Goal: Task Accomplishment & Management: Use online tool/utility

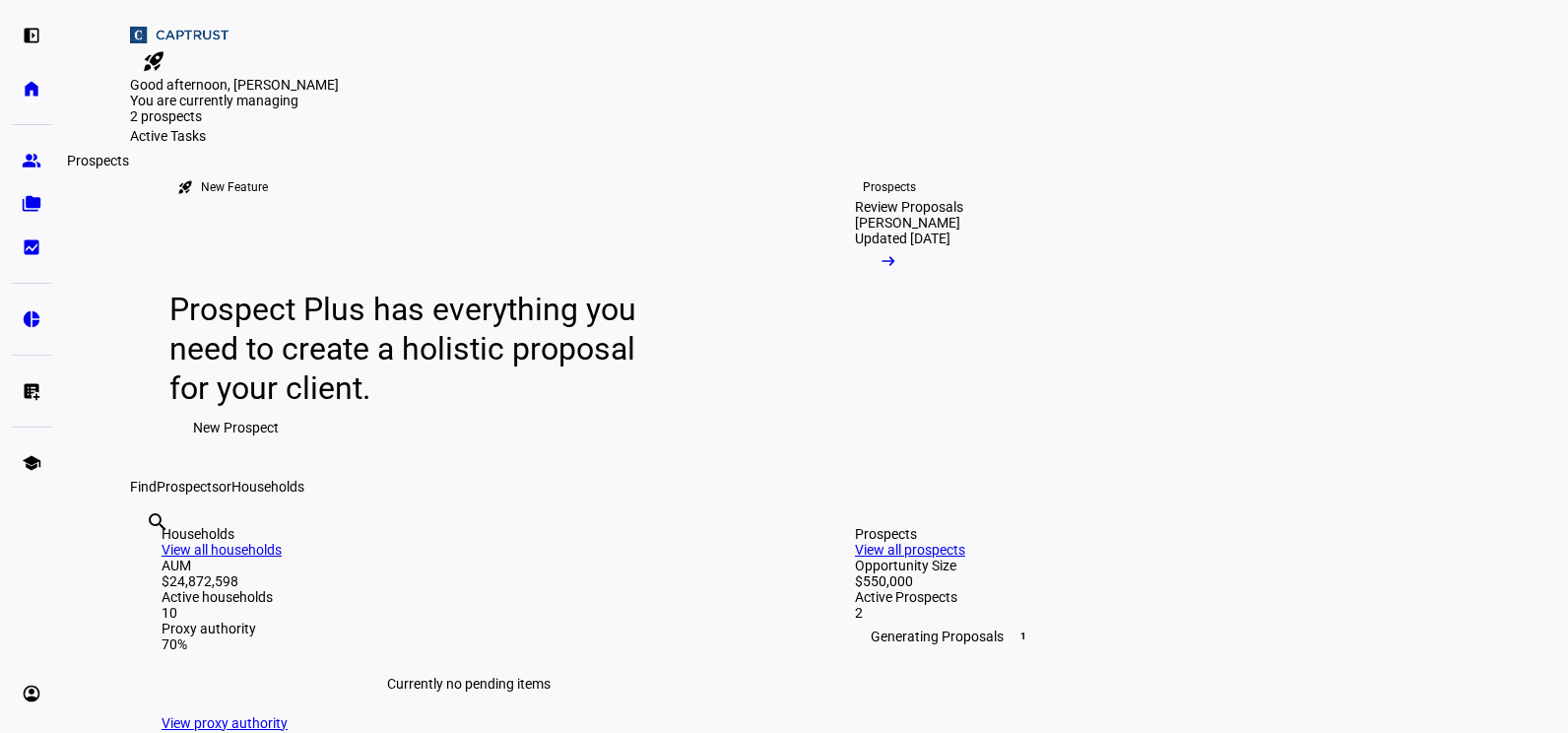
click at [19, 162] on link "group Prospects" at bounding box center [32, 160] width 40 height 40
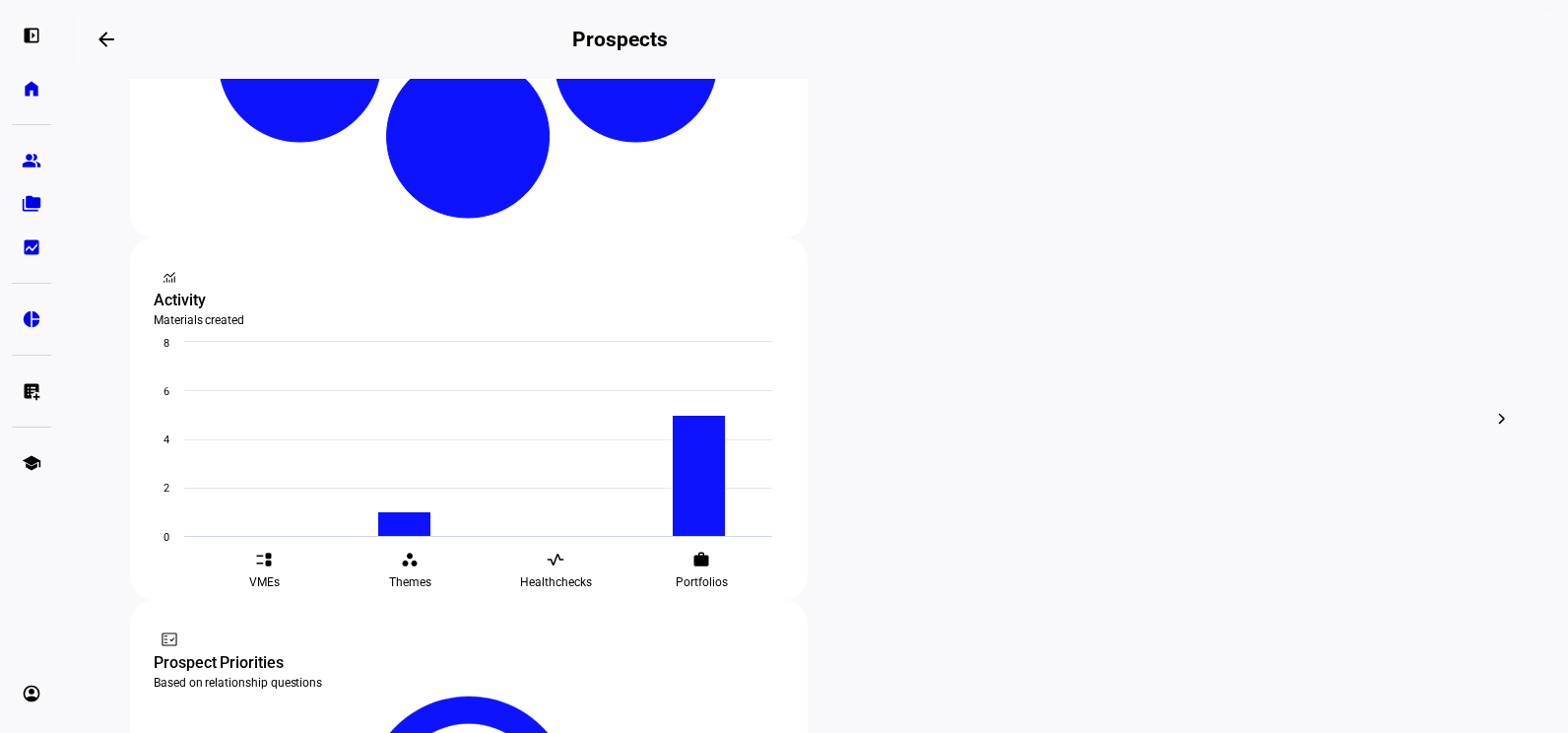
scroll to position [592, 0]
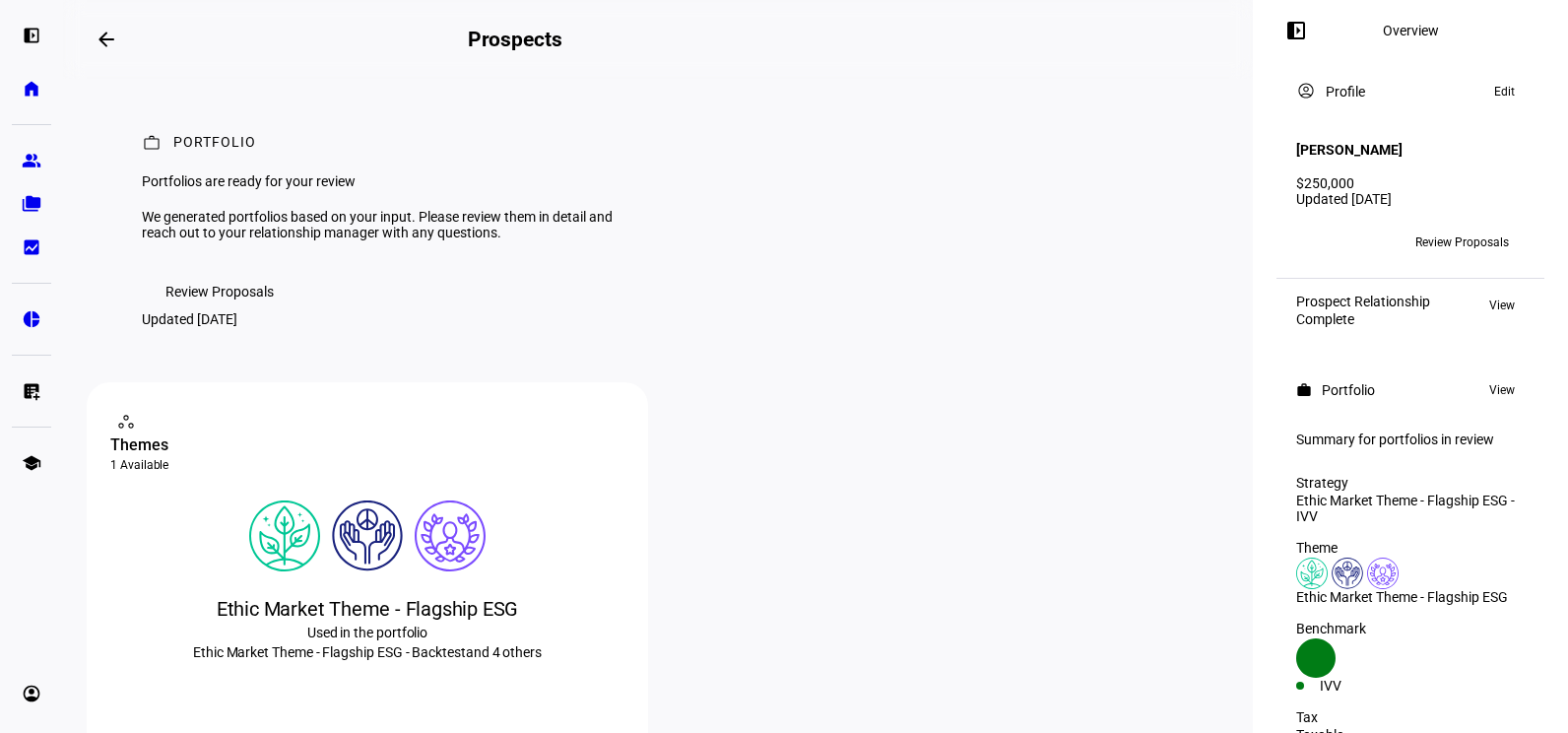
click at [4, 31] on div "left_panel_open home Home Advisors group Prospects folder_copy Households bid_l…" at bounding box center [31, 366] width 63 height 733
click at [24, 76] on link "home Home" at bounding box center [32, 89] width 40 height 40
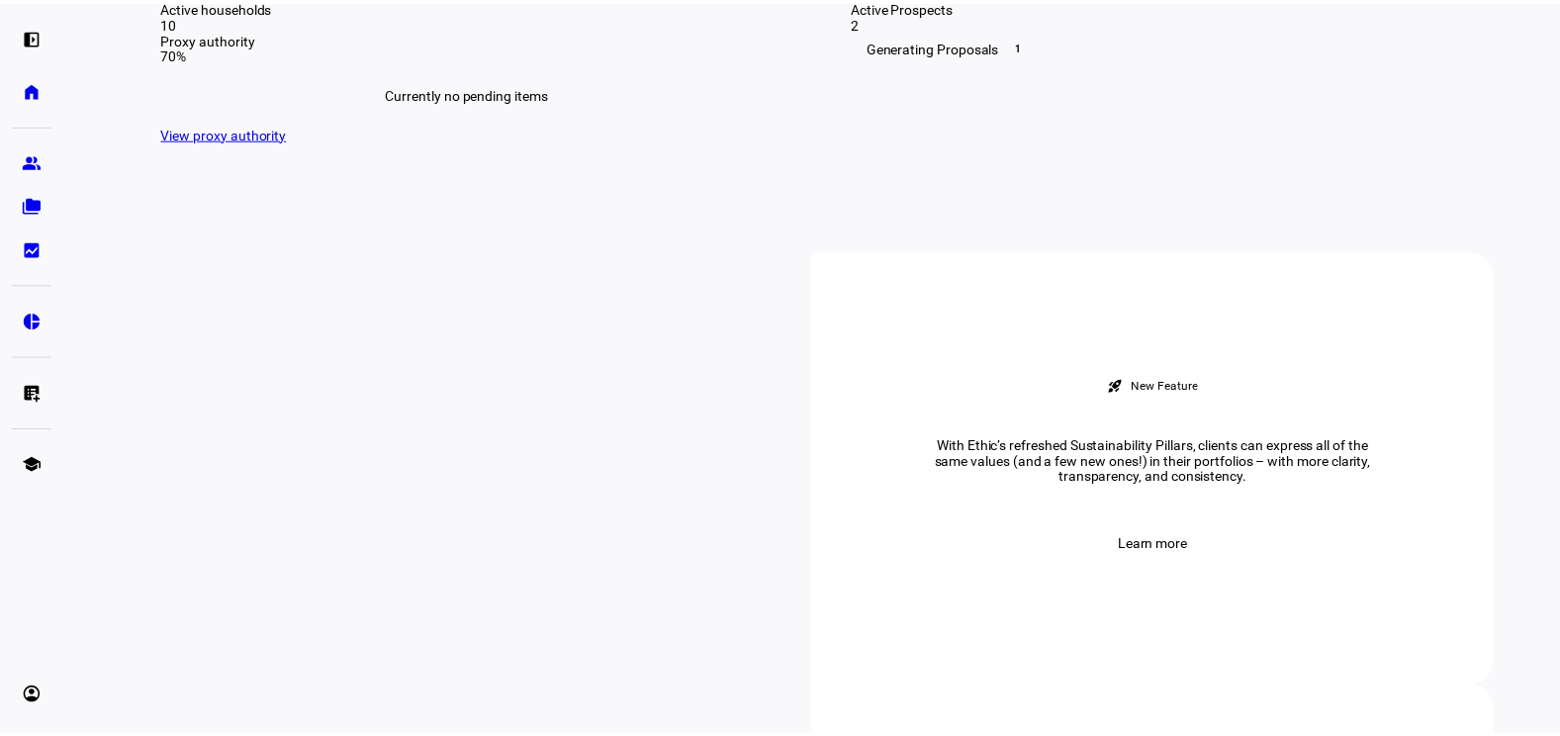
scroll to position [693, 0]
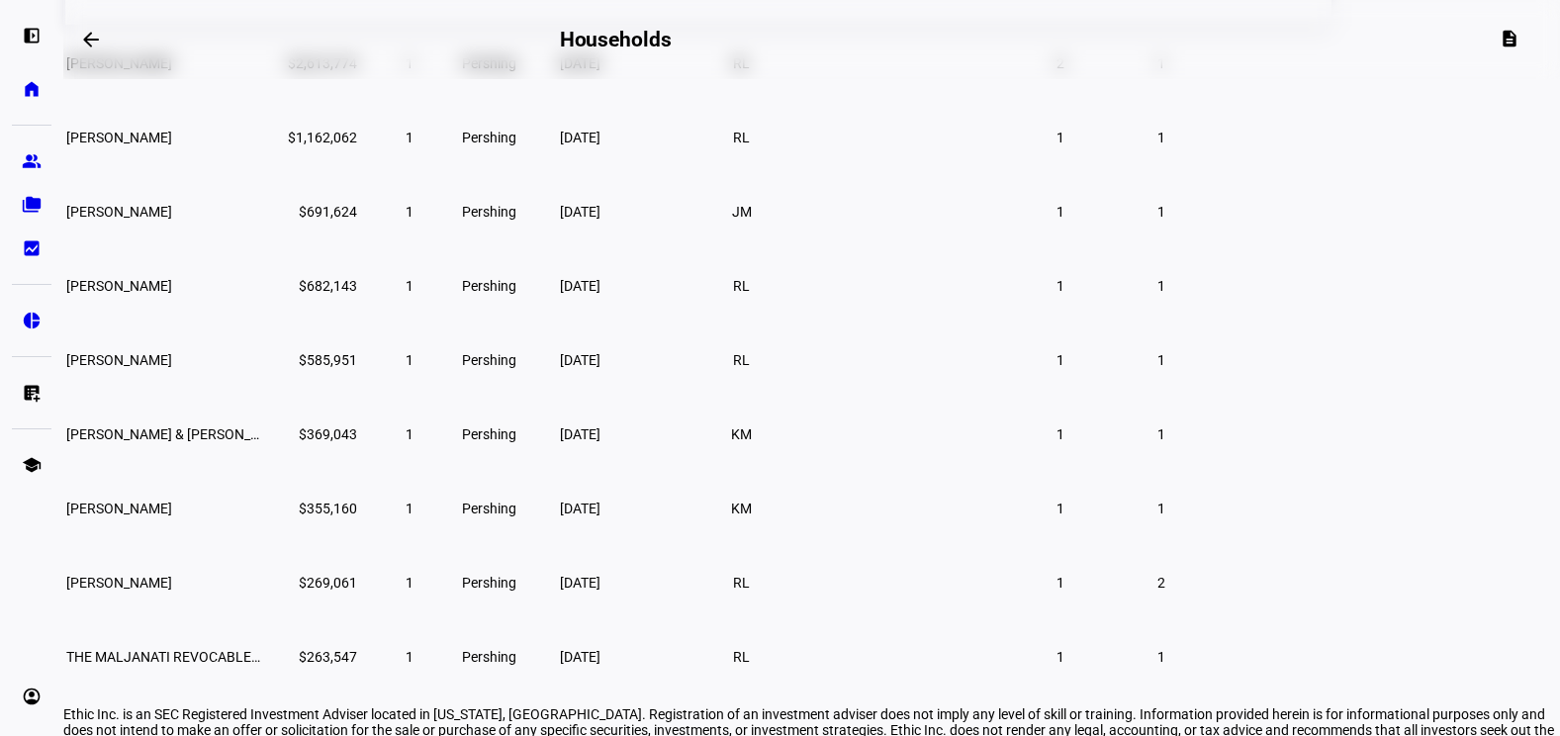
scroll to position [396, 0]
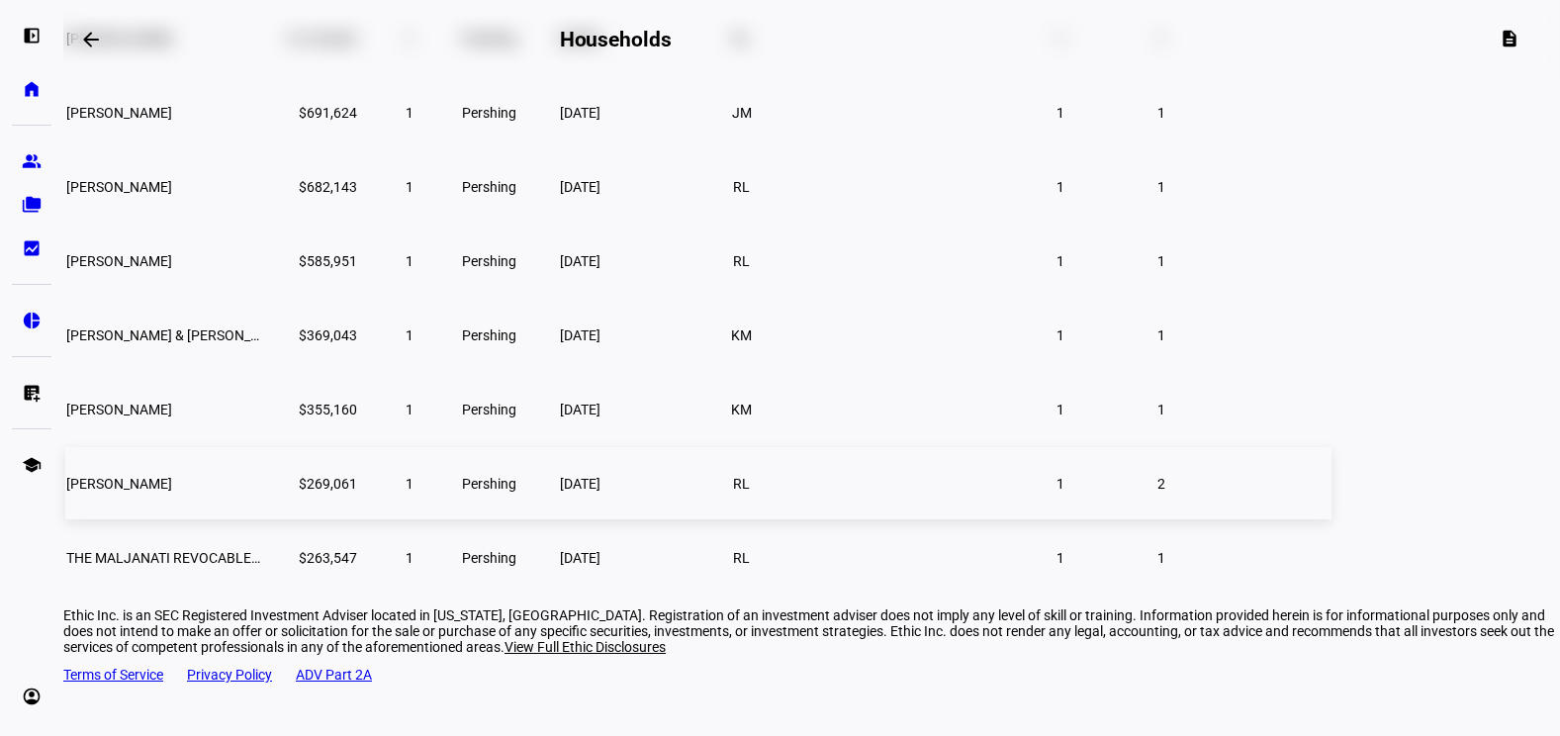
click at [172, 492] on span "[PERSON_NAME]" at bounding box center [119, 484] width 106 height 16
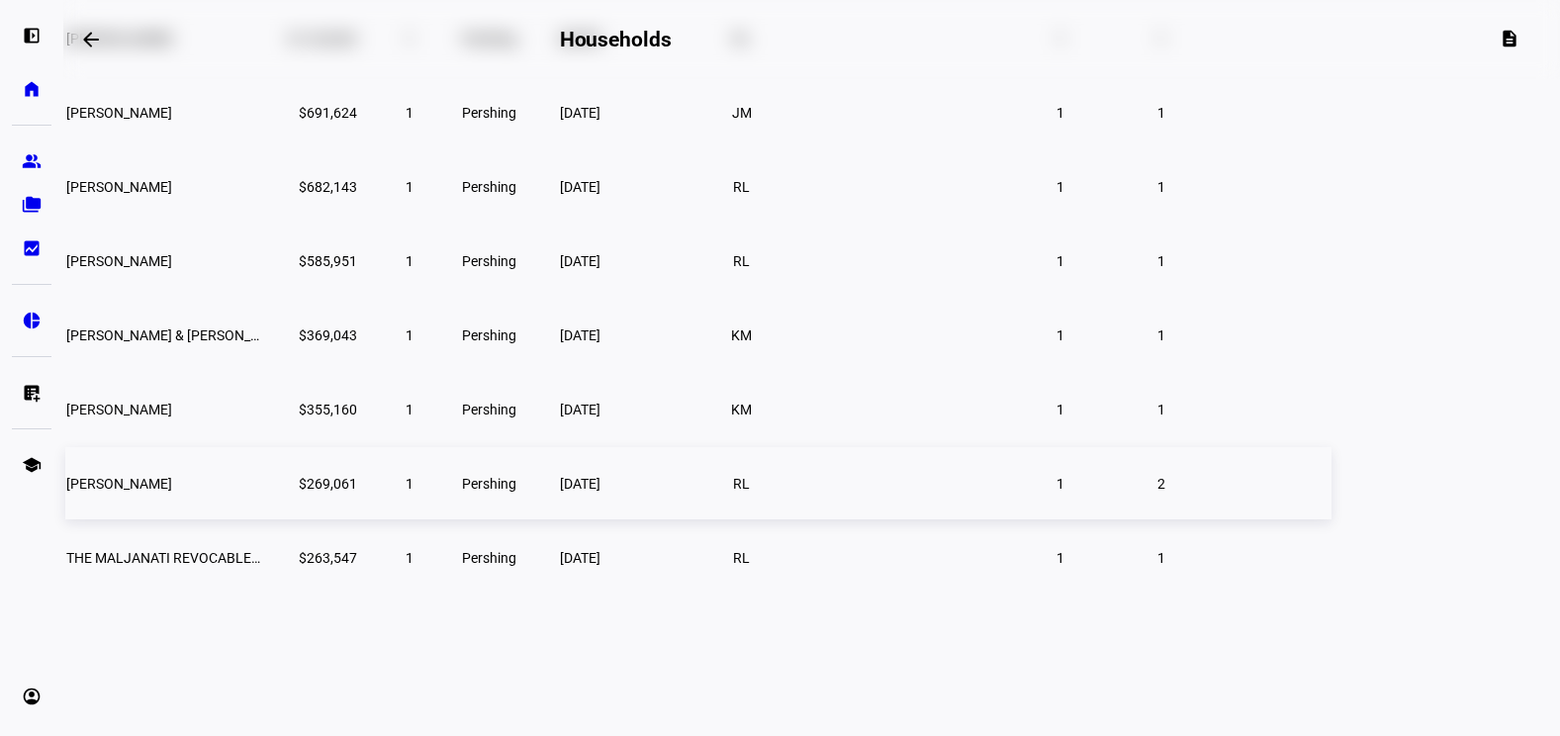
scroll to position [282, 0]
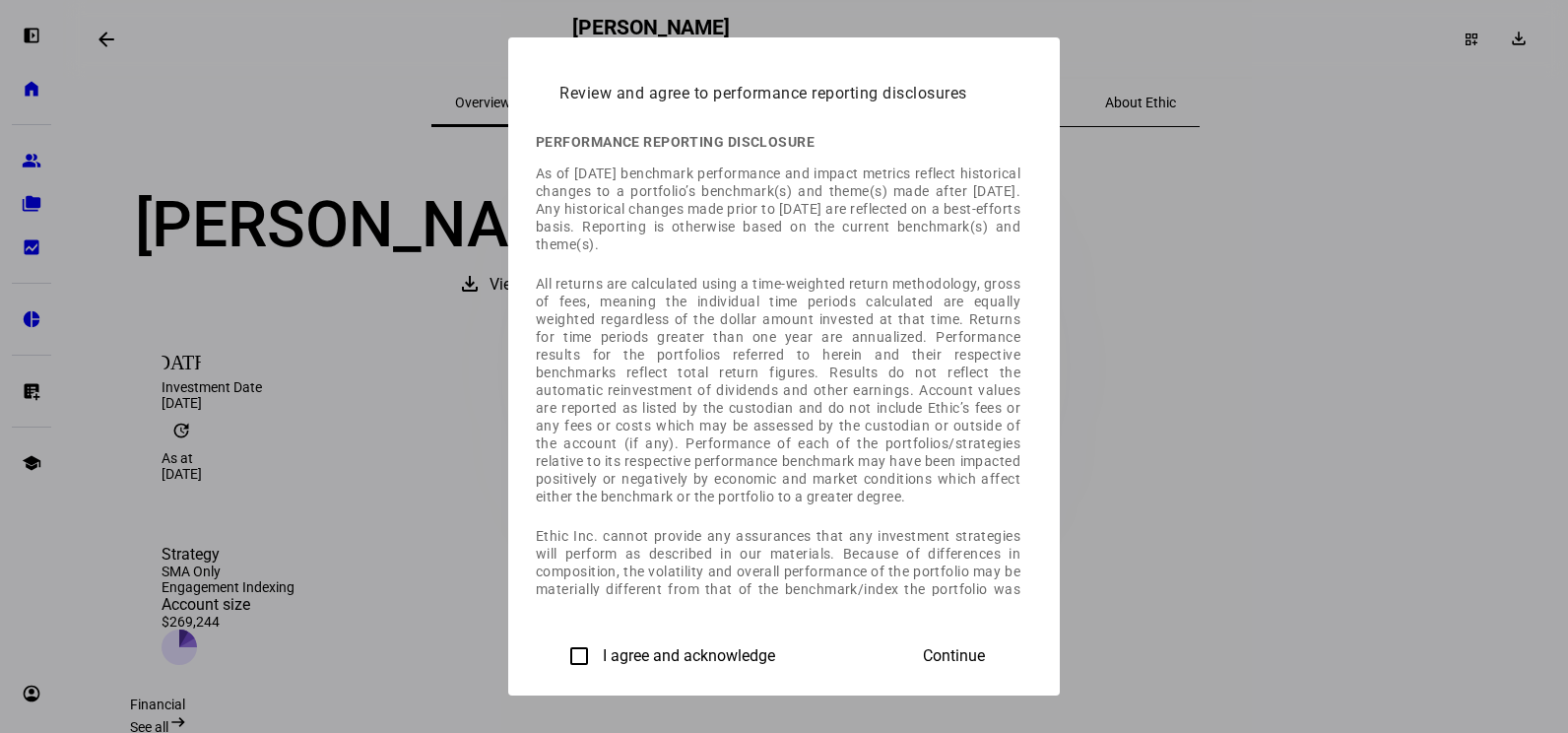
click at [560, 656] on input "I agree and acknowledge" at bounding box center [579, 656] width 40 height 40
checkbox input "true"
click at [985, 654] on span "Continue" at bounding box center [954, 656] width 62 height 18
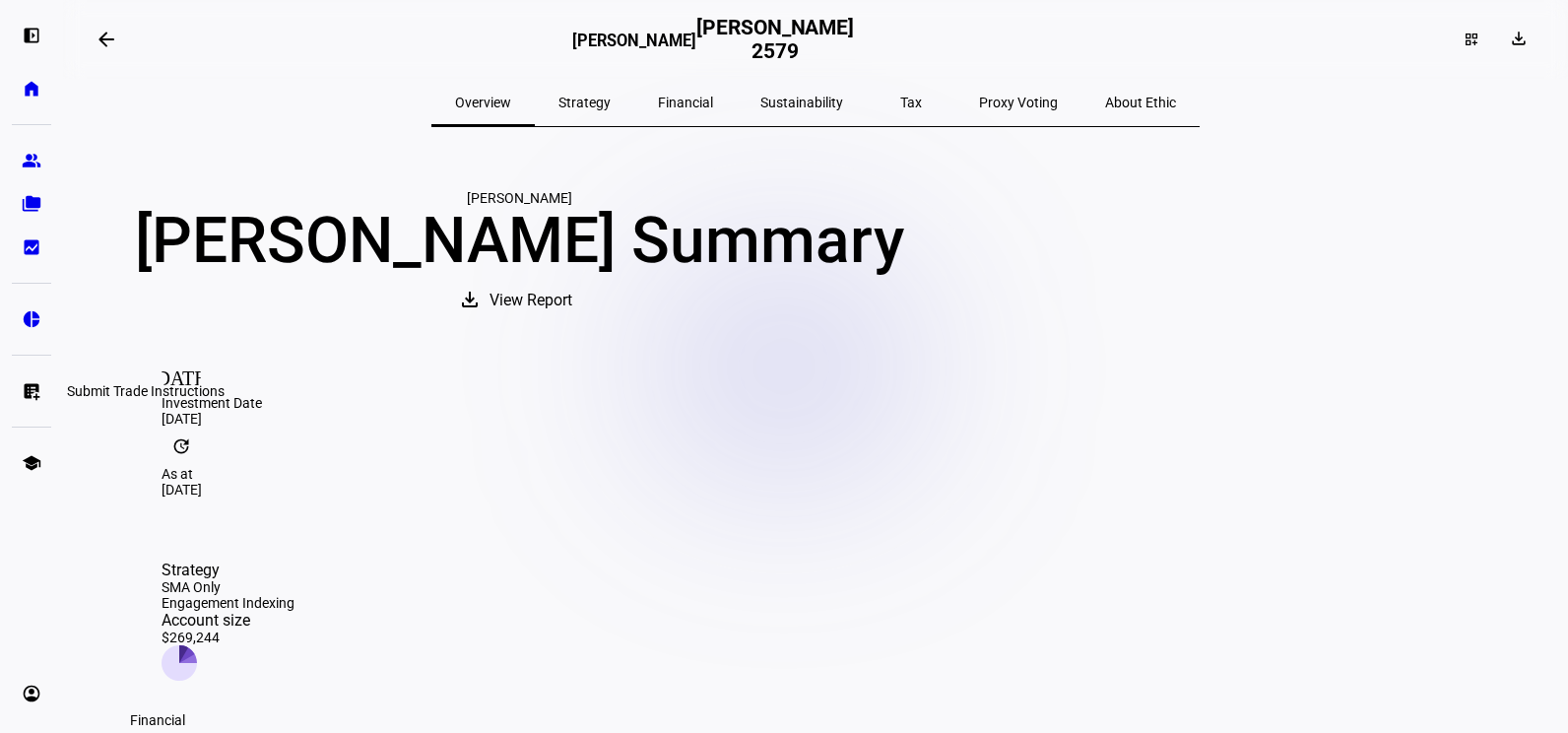
click at [23, 381] on eth-mat-symbol "list_alt_add" at bounding box center [32, 391] width 20 height 20
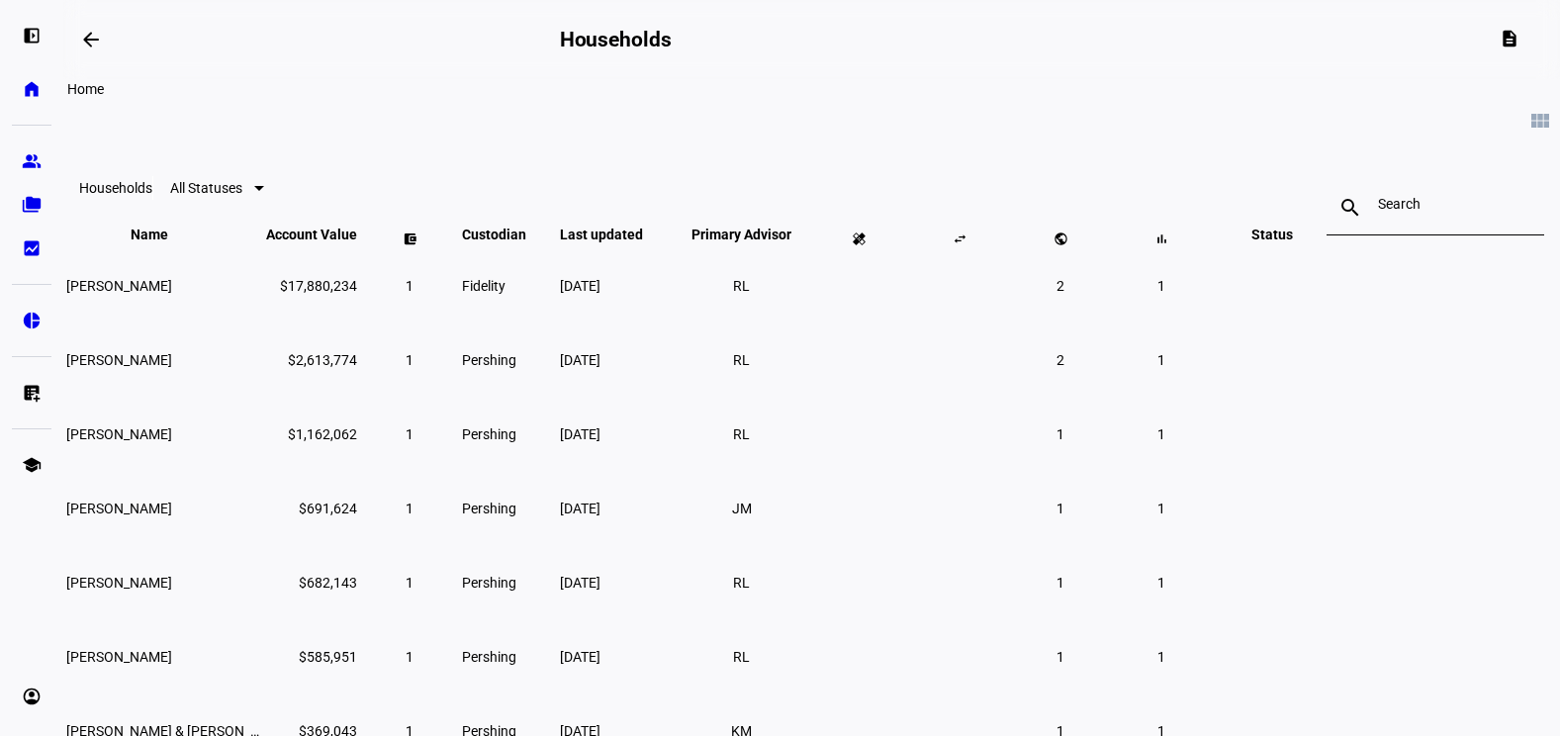
click at [32, 83] on eth-mat-symbol "home" at bounding box center [32, 89] width 20 height 20
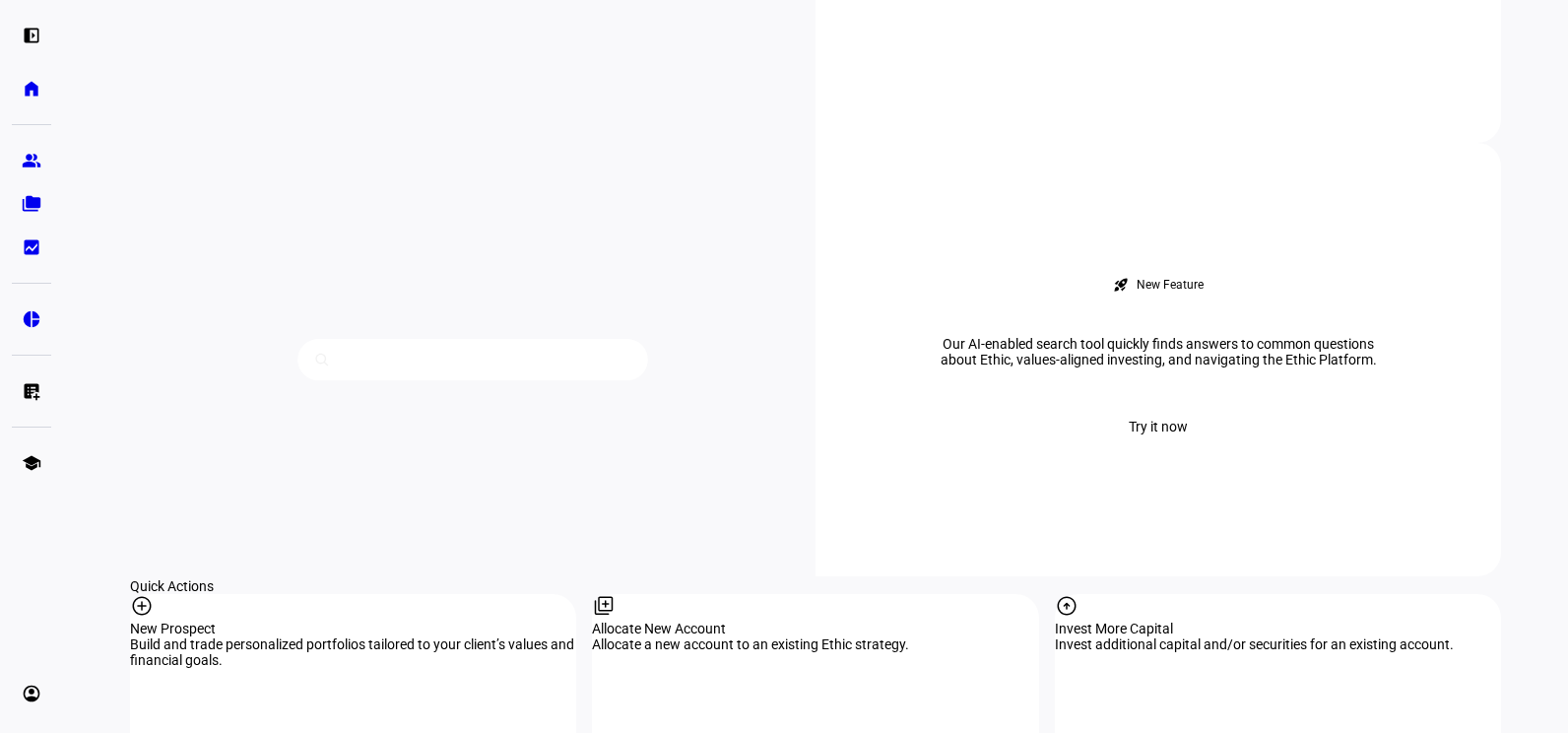
scroll to position [1577, 0]
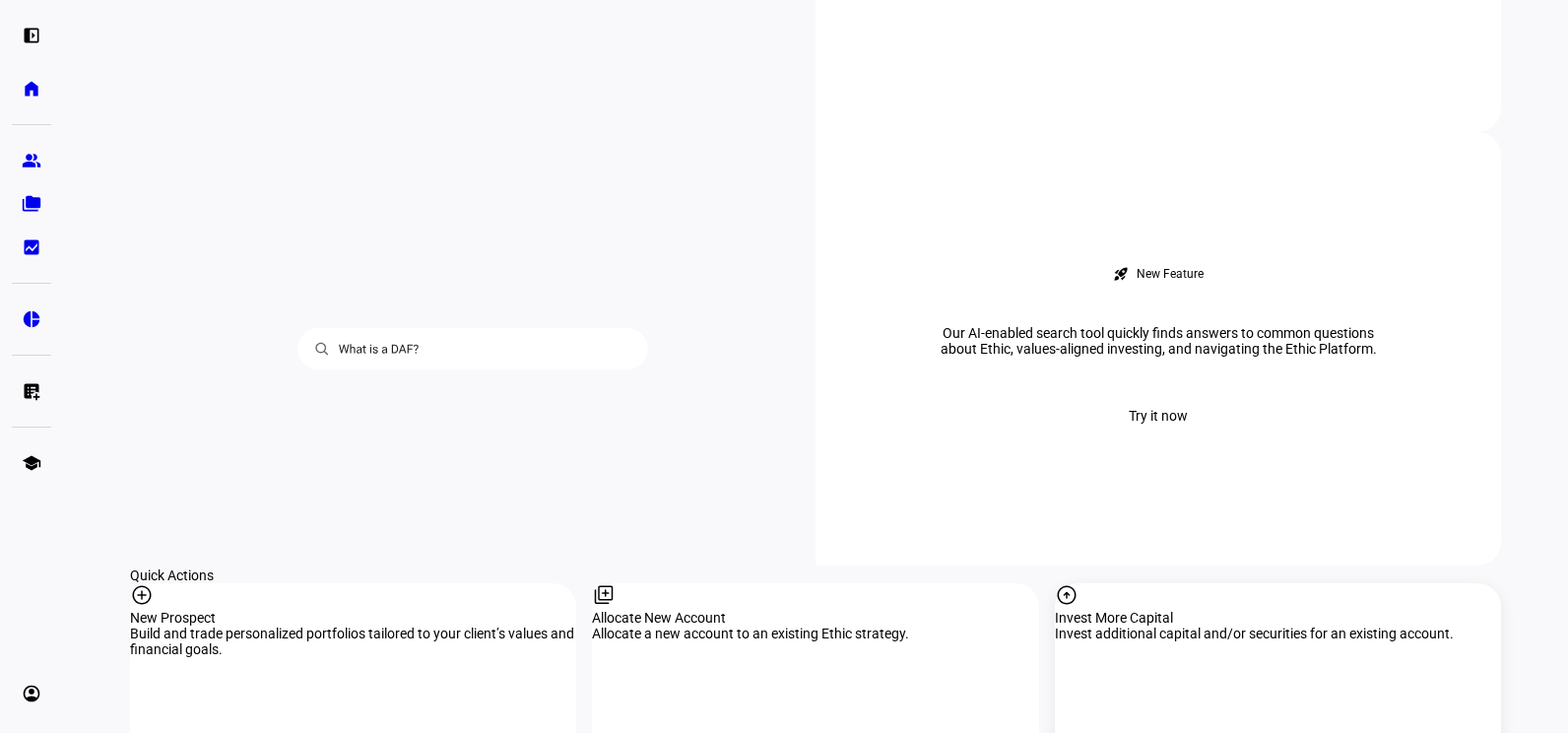
click at [1166, 610] on div "Invest More Capital" at bounding box center [1278, 617] width 446 height 16
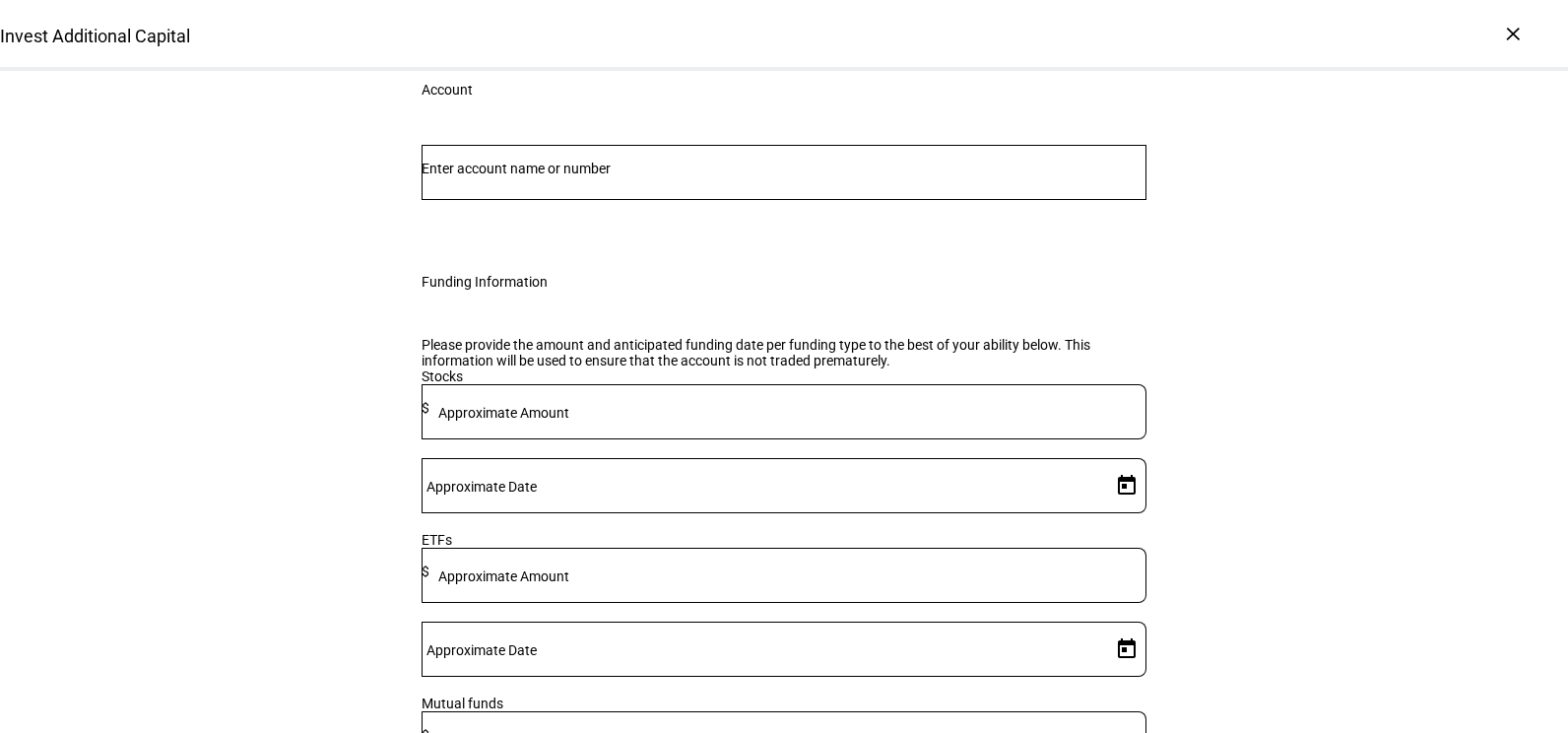
scroll to position [99, 0]
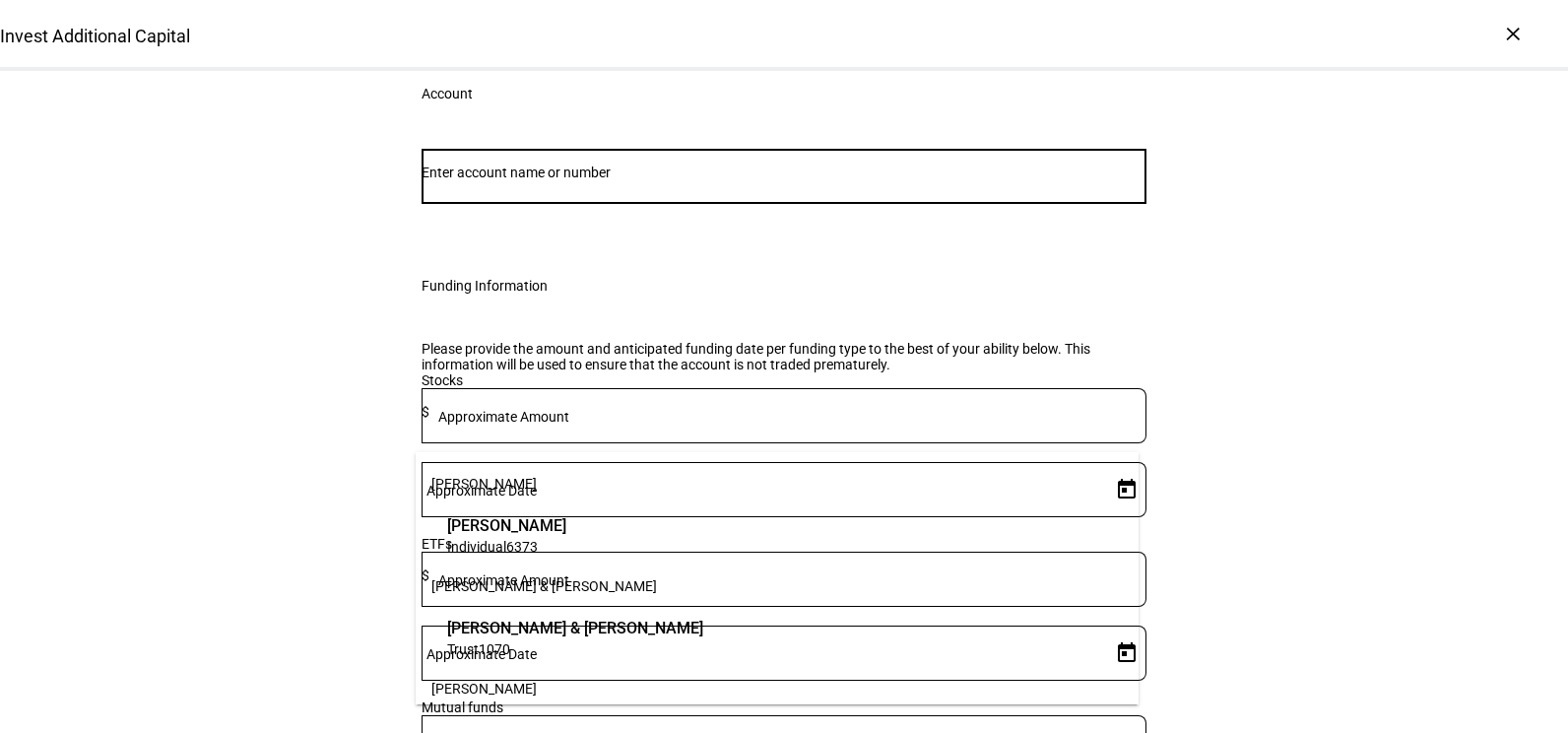
click at [490, 180] on input "Number" at bounding box center [784, 172] width 725 height 16
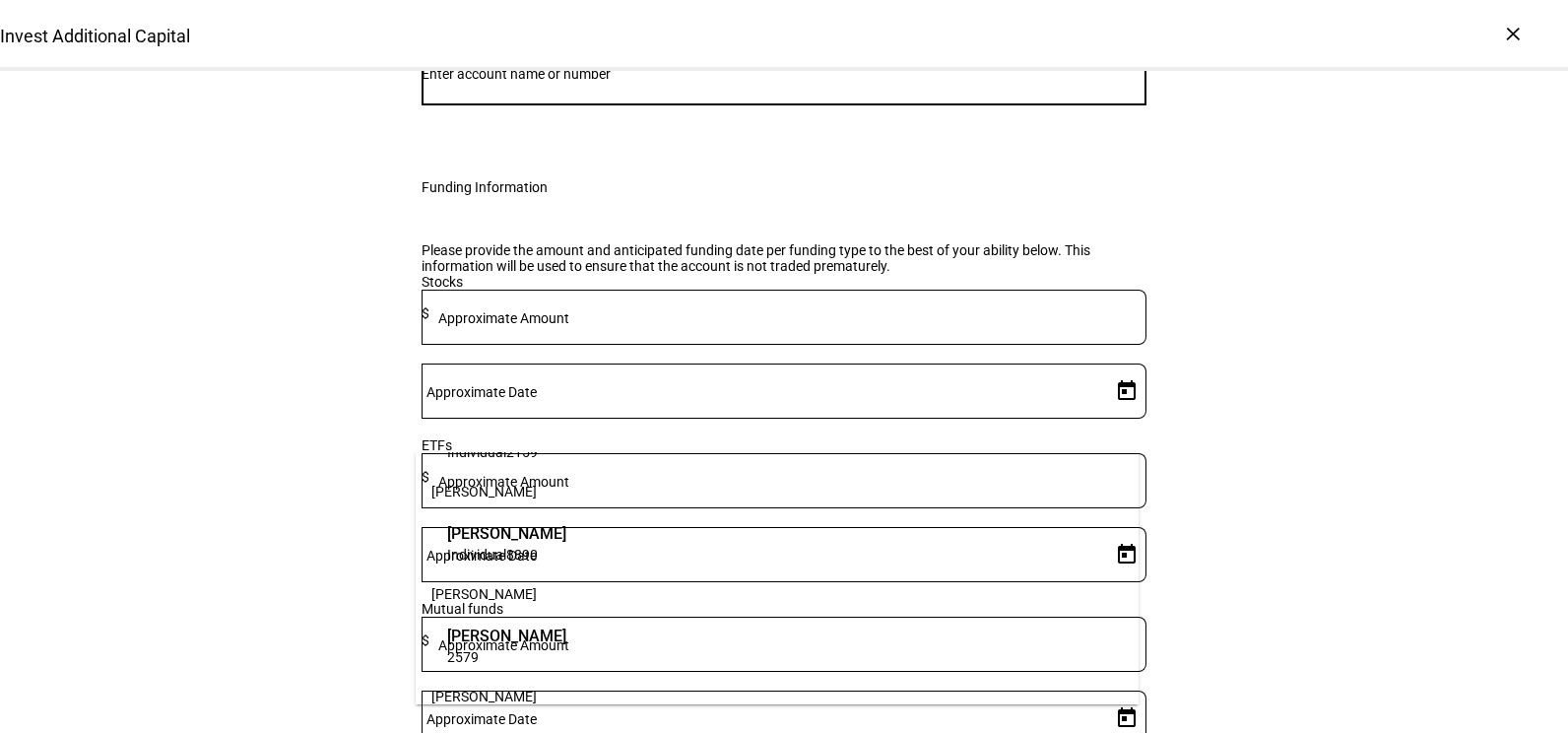
scroll to position [436, 0]
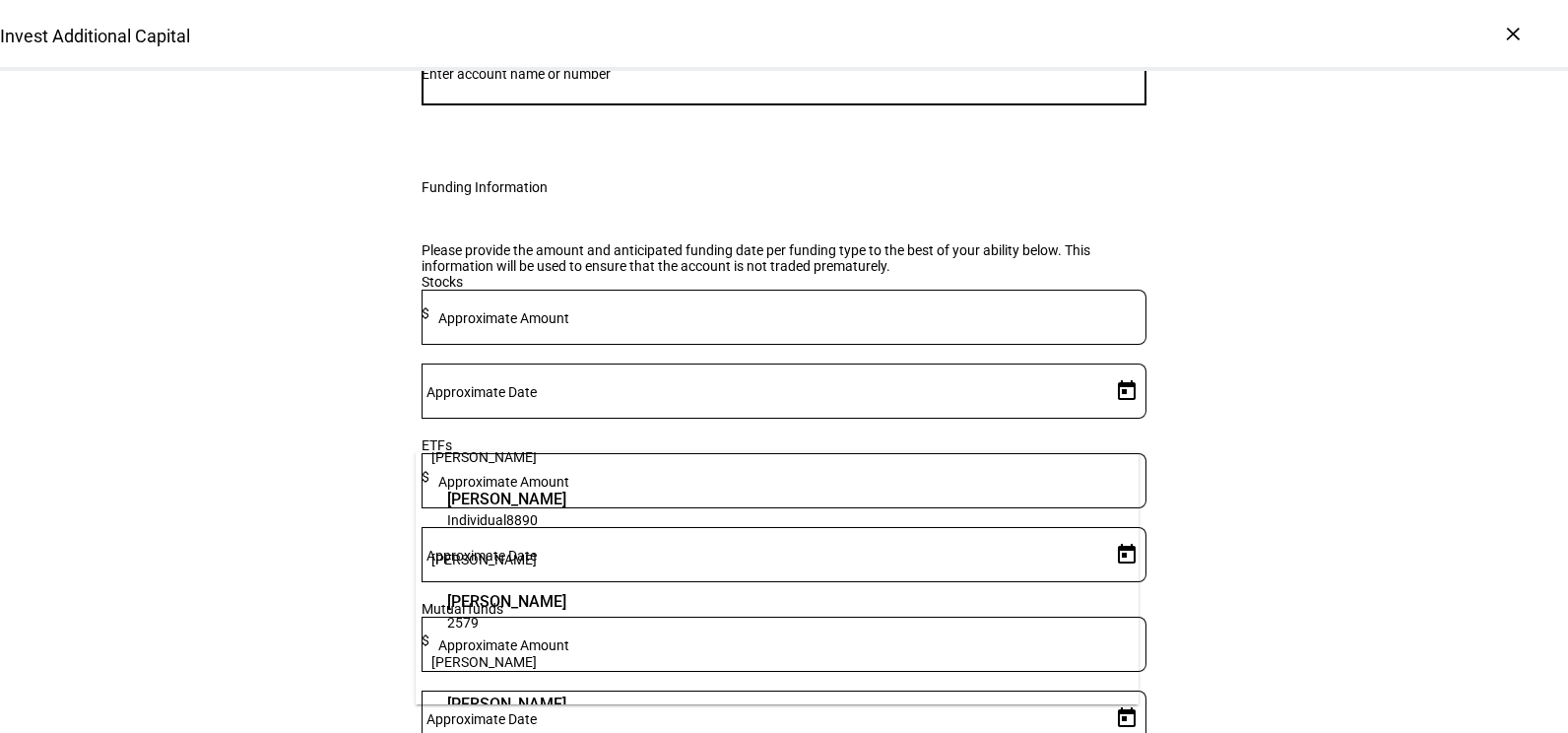
click at [550, 611] on span "[PERSON_NAME]" at bounding box center [507, 602] width 119 height 23
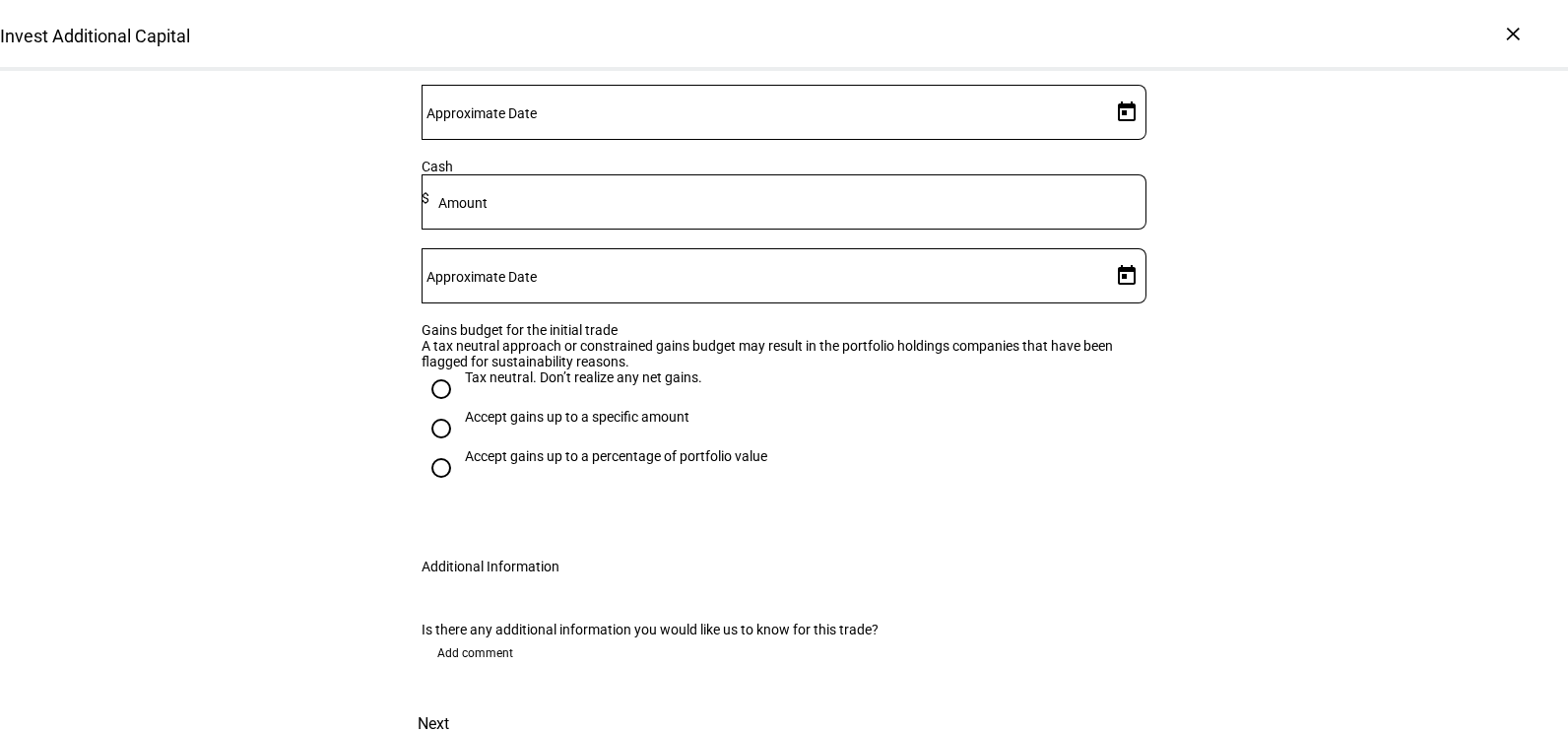
scroll to position [886, 0]
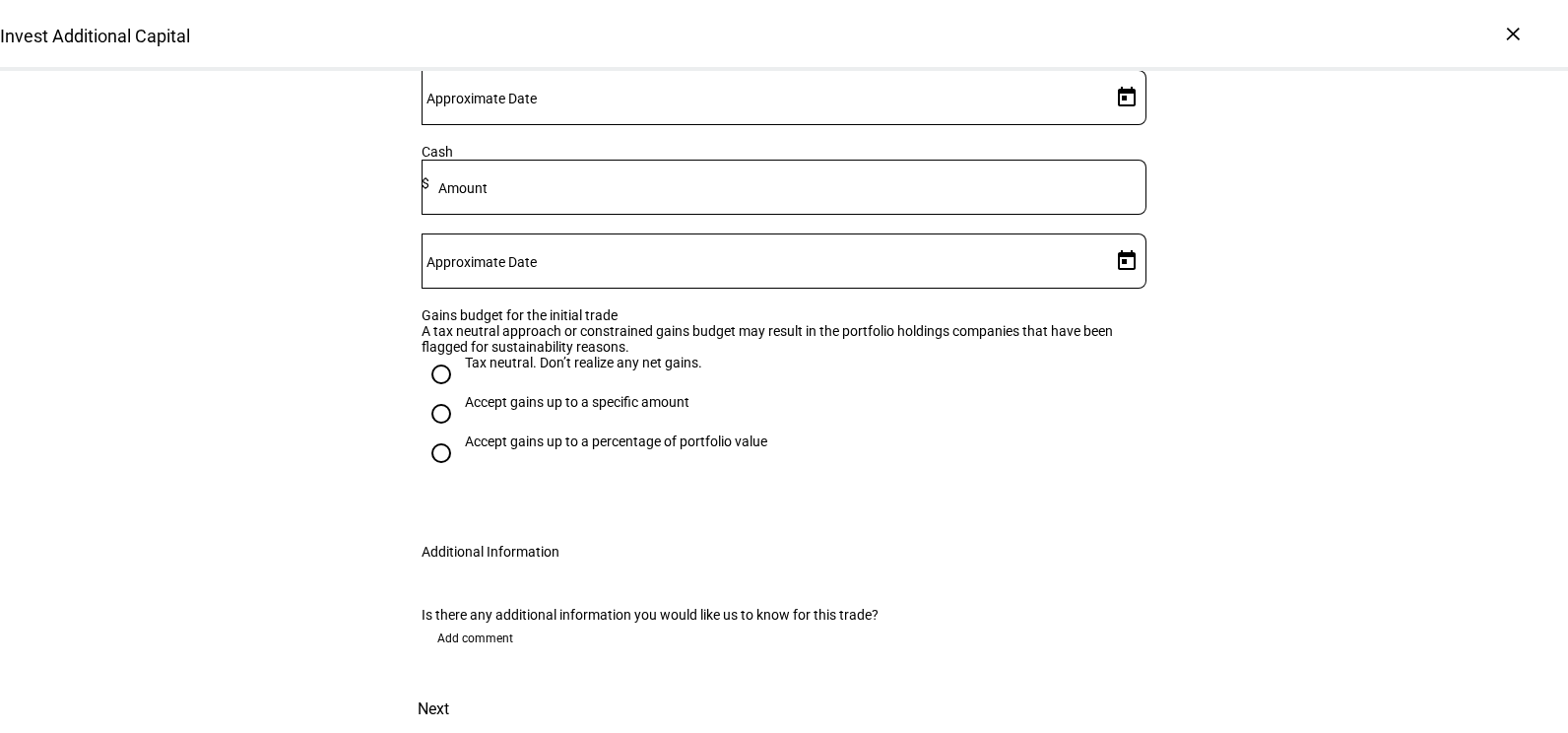
click at [471, 410] on div "Accept gains up to a specific amount" at bounding box center [577, 402] width 225 height 16
click at [461, 419] on input "Accept gains up to a specific amount" at bounding box center [441, 414] width 40 height 40
radio input "true"
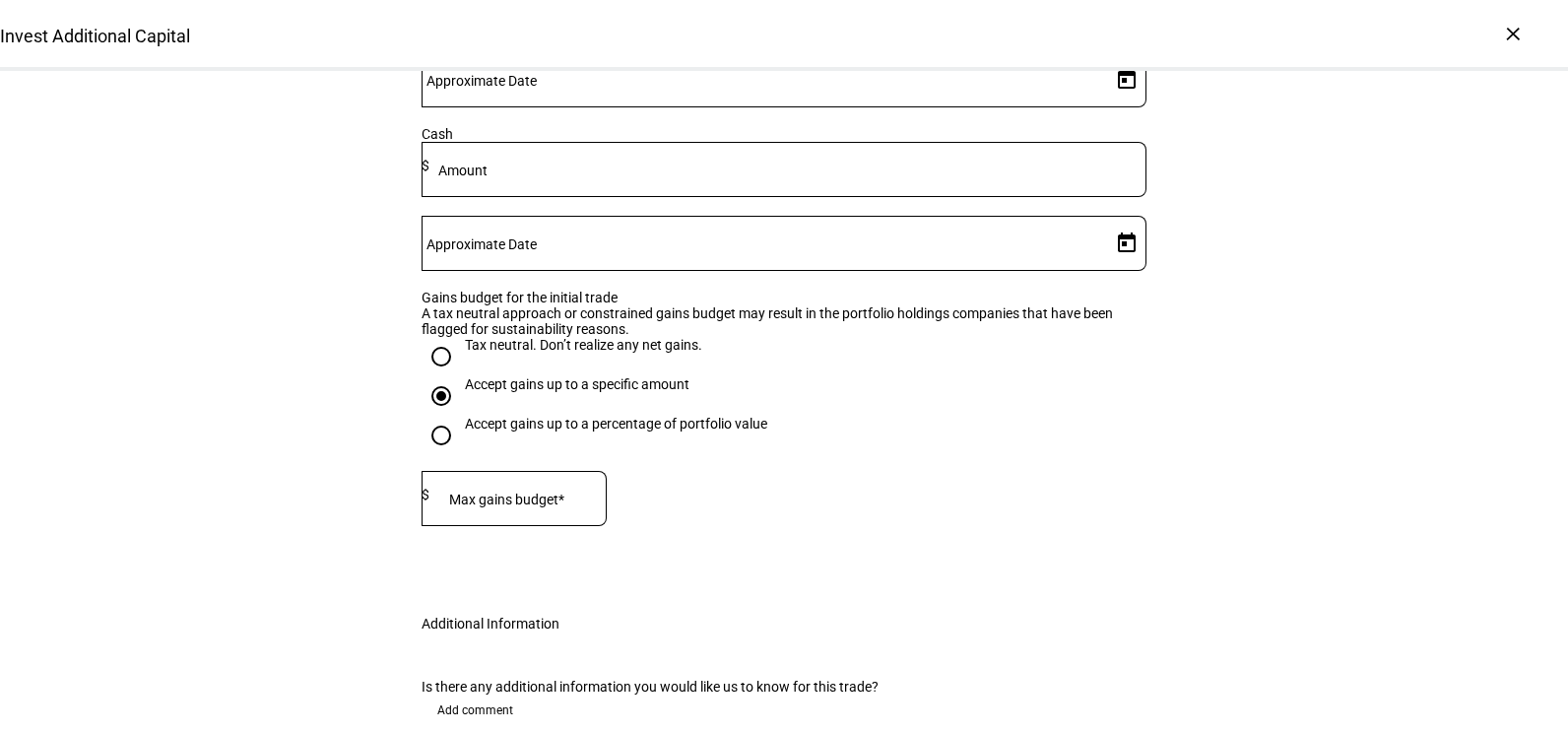
click at [434, 376] on input "Tax neutral. Don’t realize any net gains." at bounding box center [441, 357] width 40 height 40
radio input "true"
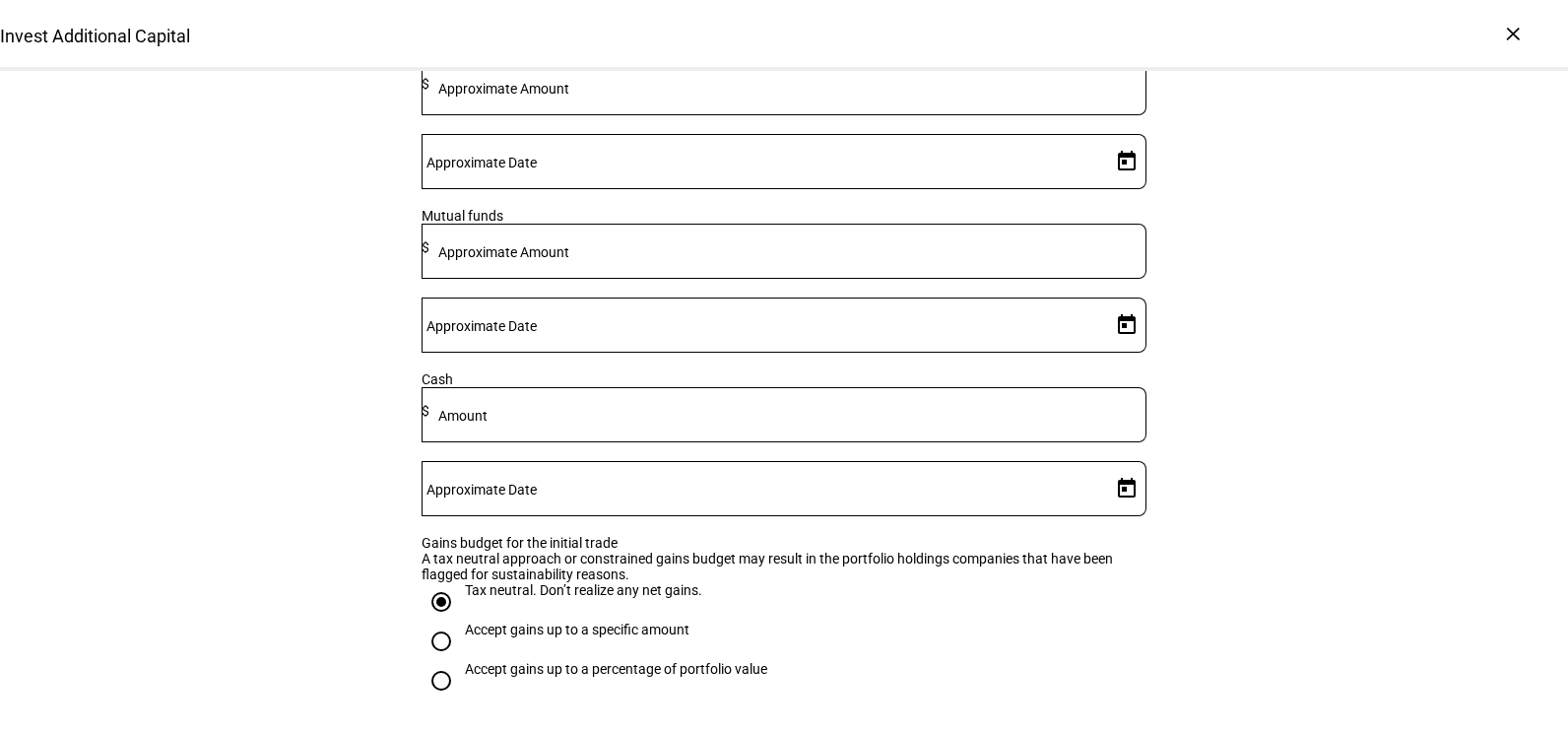
scroll to position [640, 0]
type input "1.1"
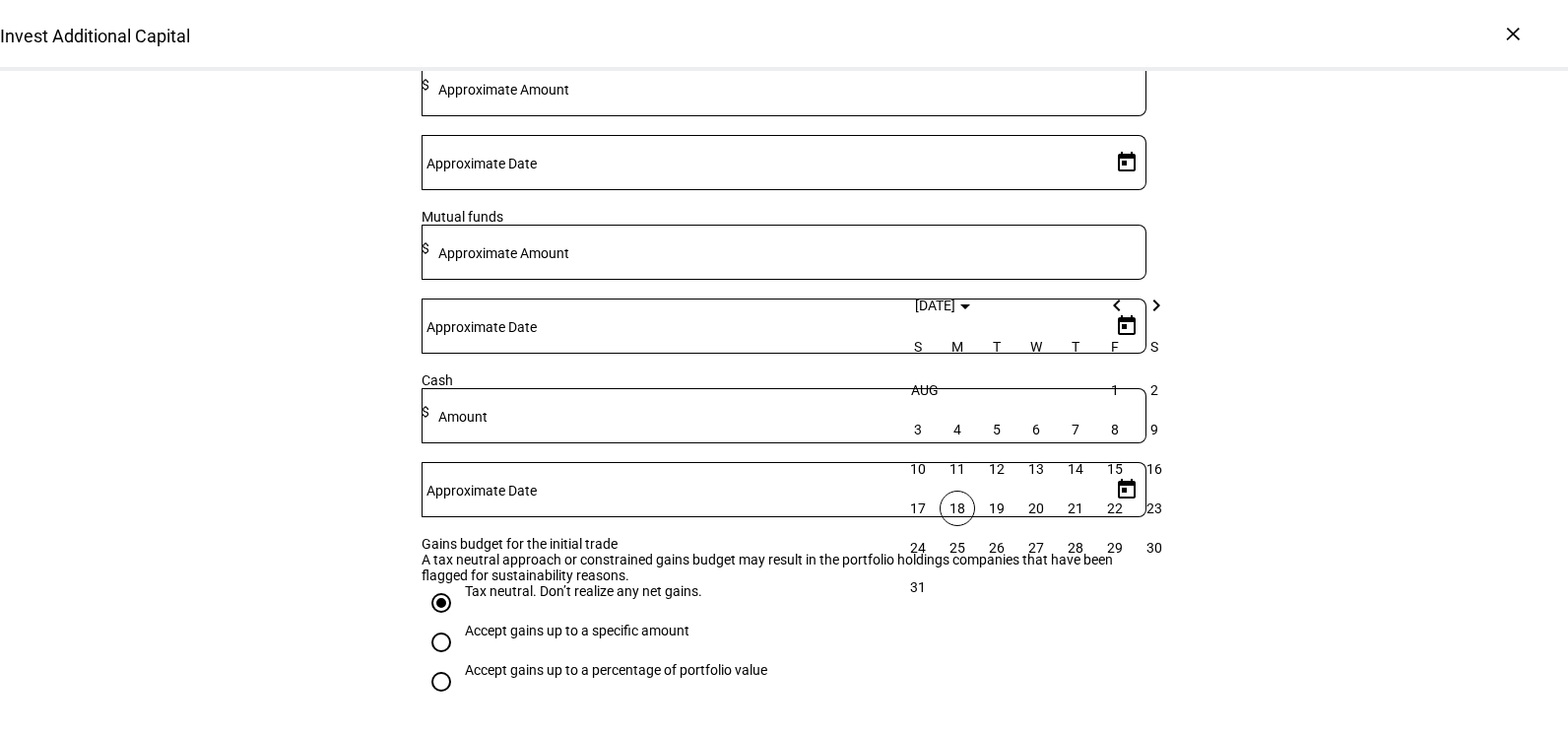
click at [961, 506] on span "18" at bounding box center [958, 509] width 36 height 36
type input "[DATE]"
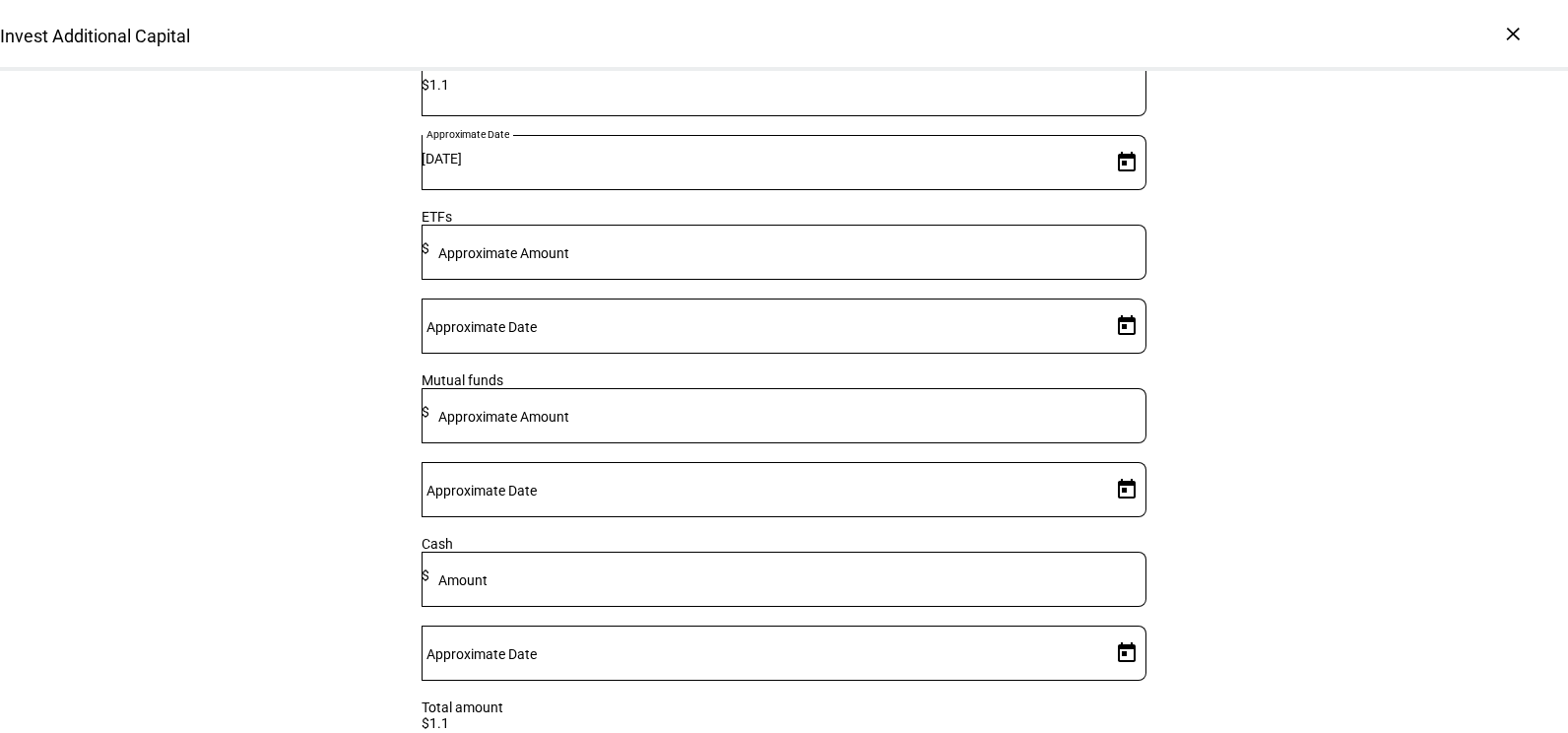
scroll to position [471, 0]
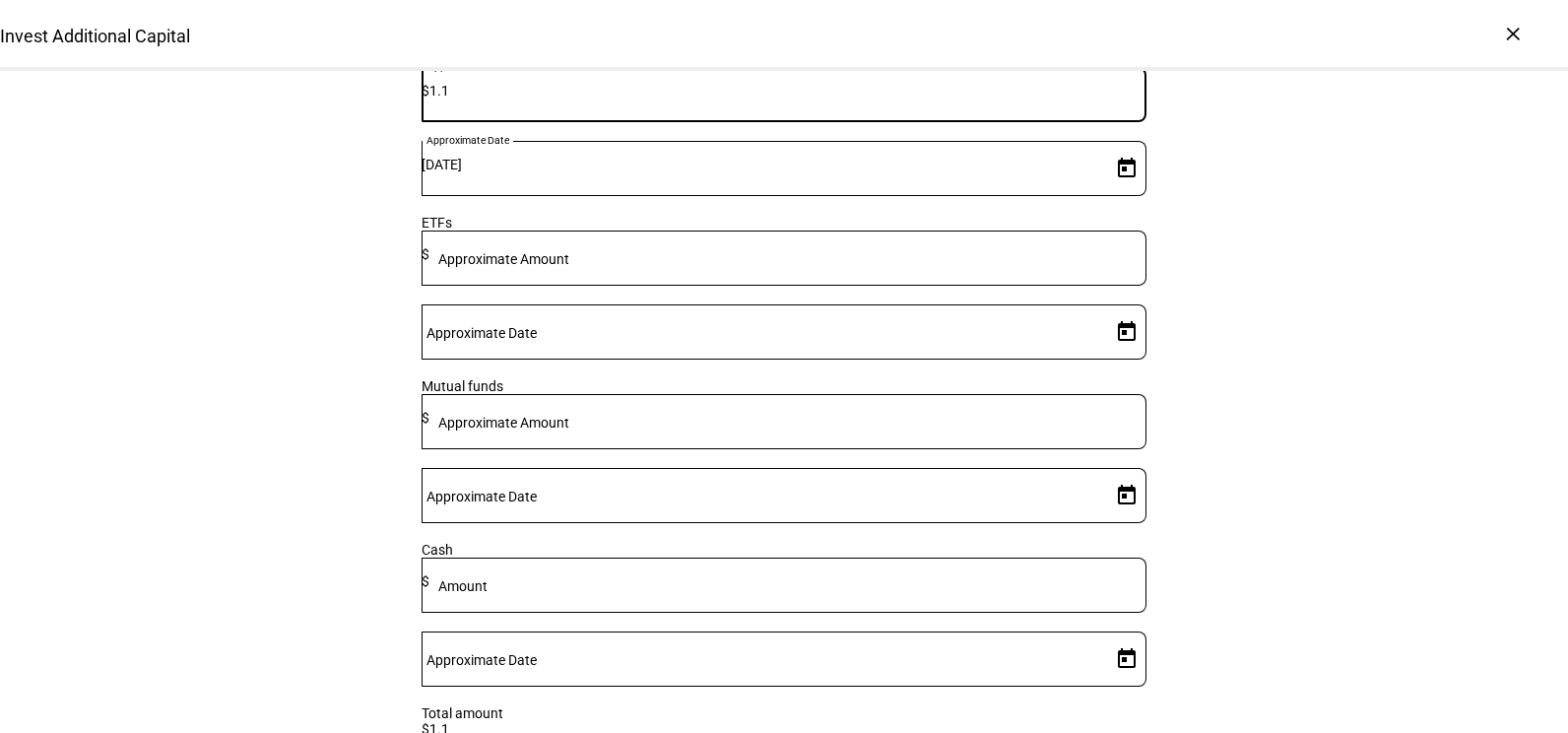
click at [730, 99] on input "1.1" at bounding box center [787, 91] width 717 height 16
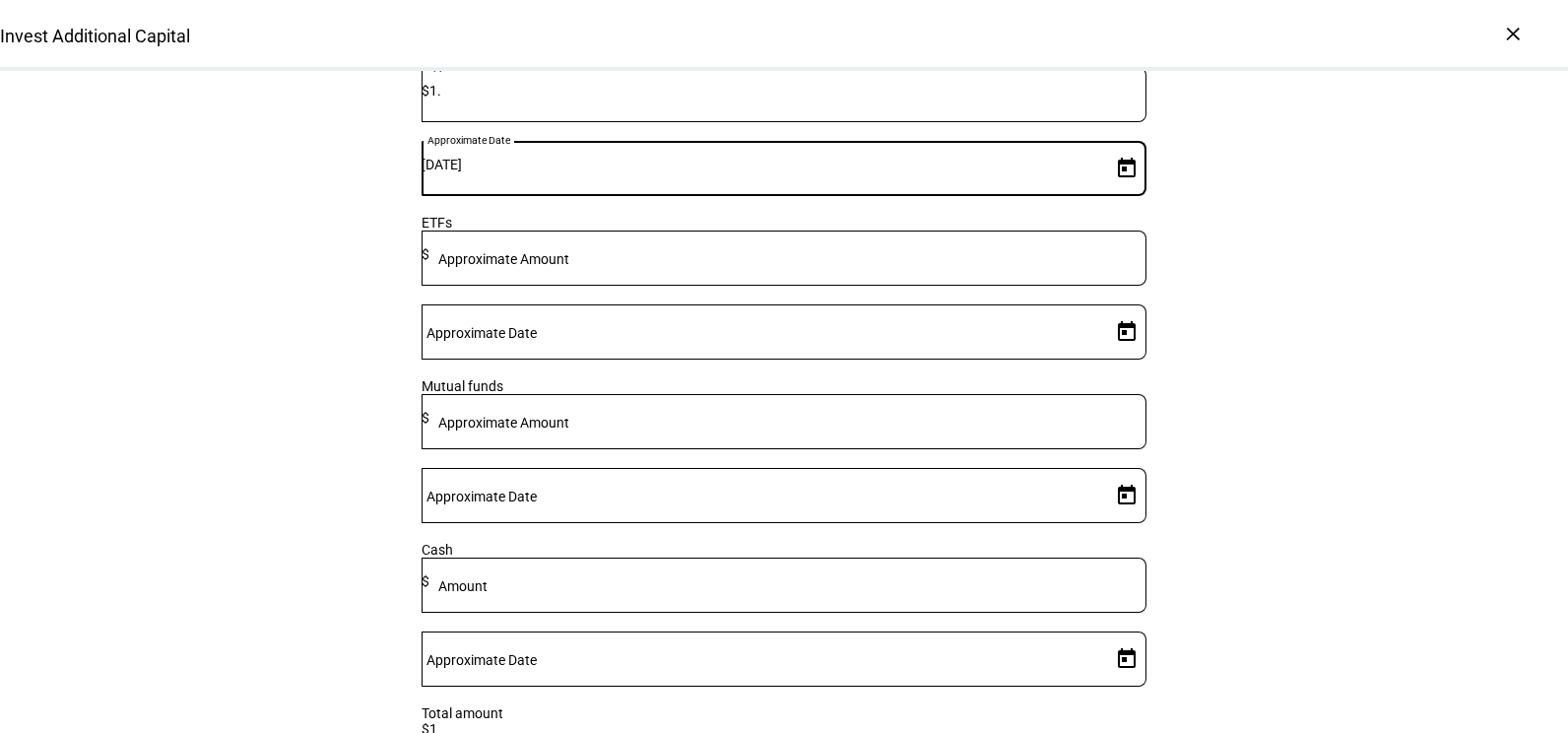
click at [730, 99] on input "1." at bounding box center [787, 91] width 717 height 16
click at [769, 99] on input "1.3" at bounding box center [787, 91] width 717 height 16
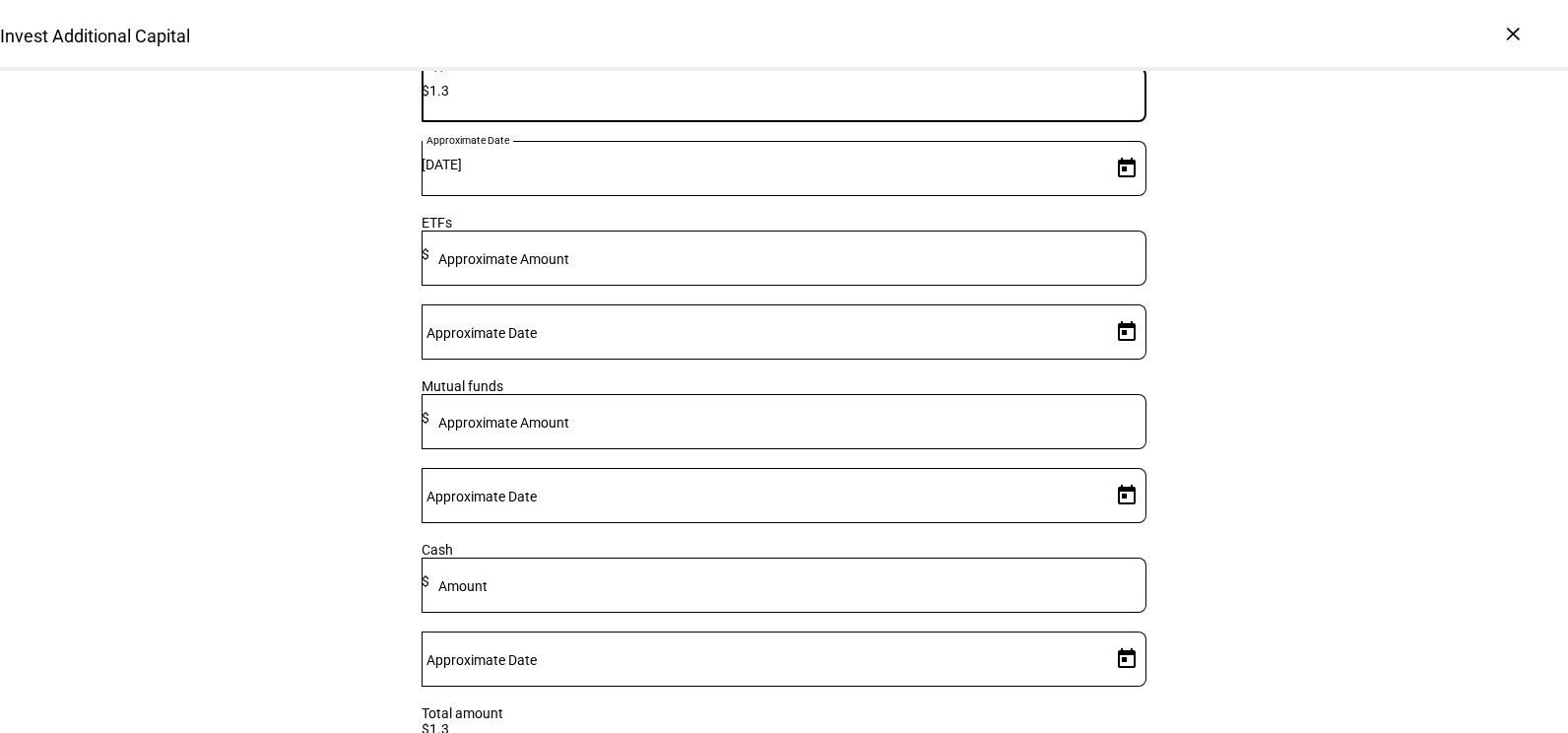
drag, startPoint x: 721, startPoint y: 413, endPoint x: 689, endPoint y: 436, distance: 39.4
click at [623, 215] on div "Stocks Approximate Amount $ 1.3 Approximate Date [DATE]" at bounding box center [784, 132] width 725 height 163
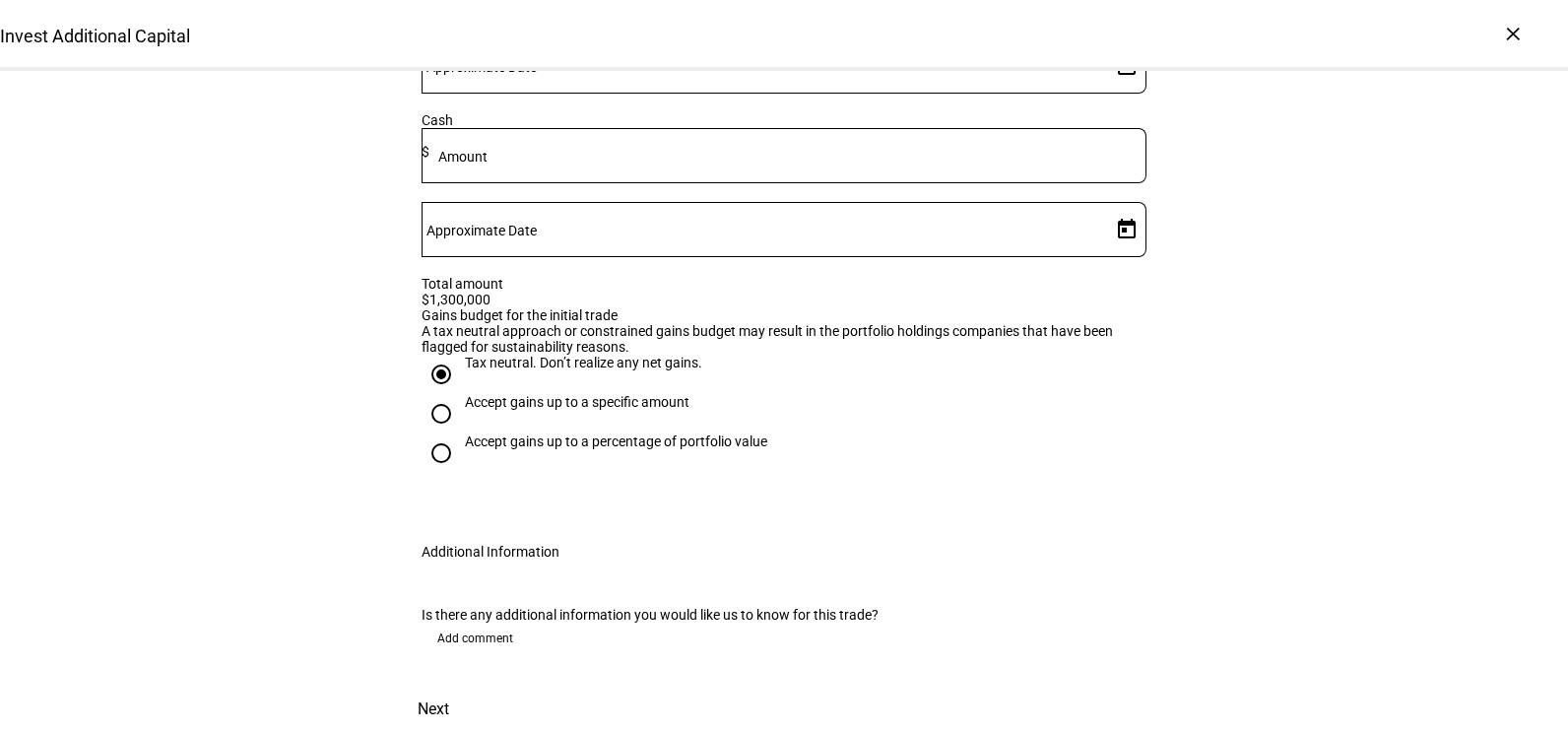
scroll to position [1063, 0]
type input "1,300,000"
click at [449, 686] on span "Next" at bounding box center [434, 709] width 32 height 47
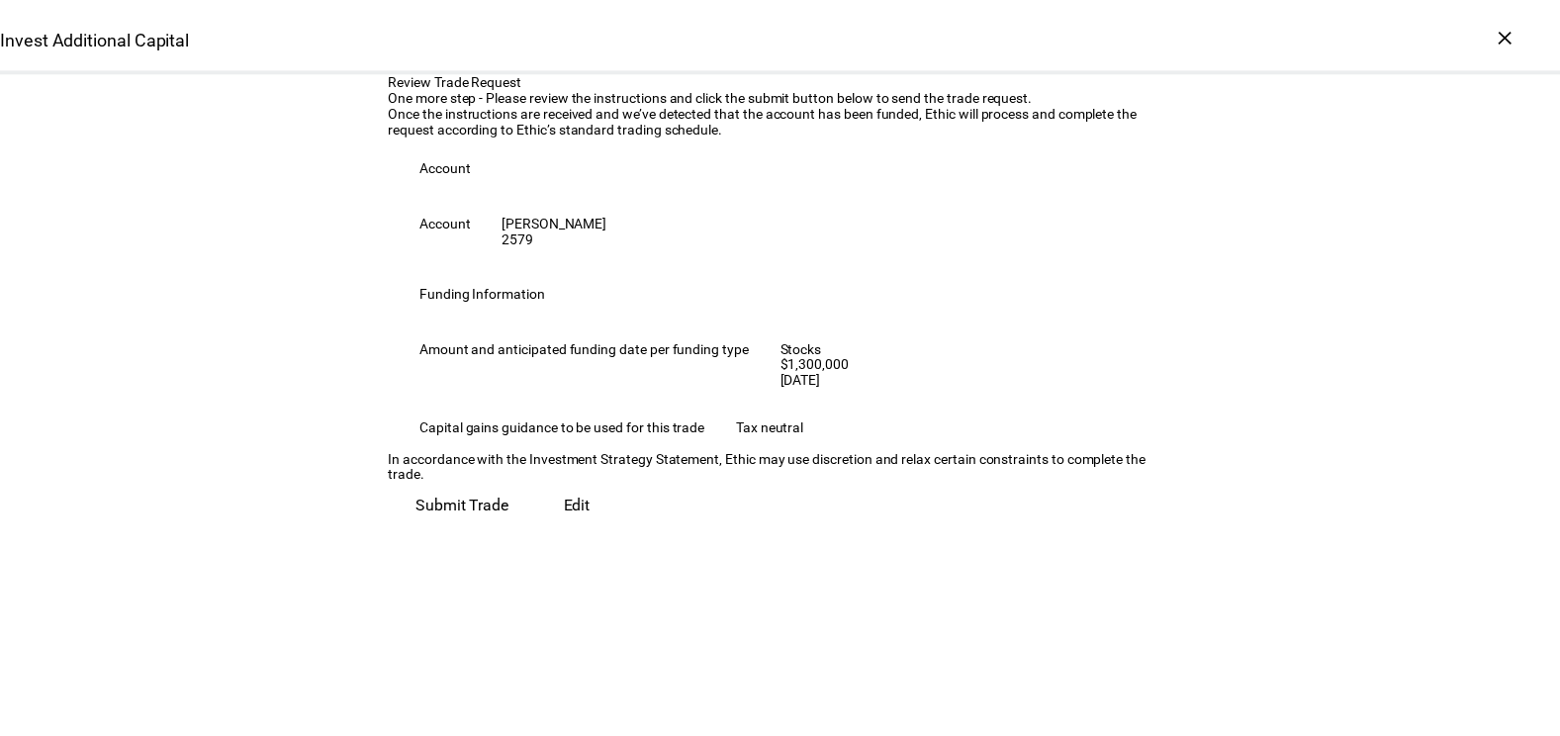
scroll to position [138, 0]
click at [514, 530] on span "Submit Trade" at bounding box center [467, 506] width 94 height 47
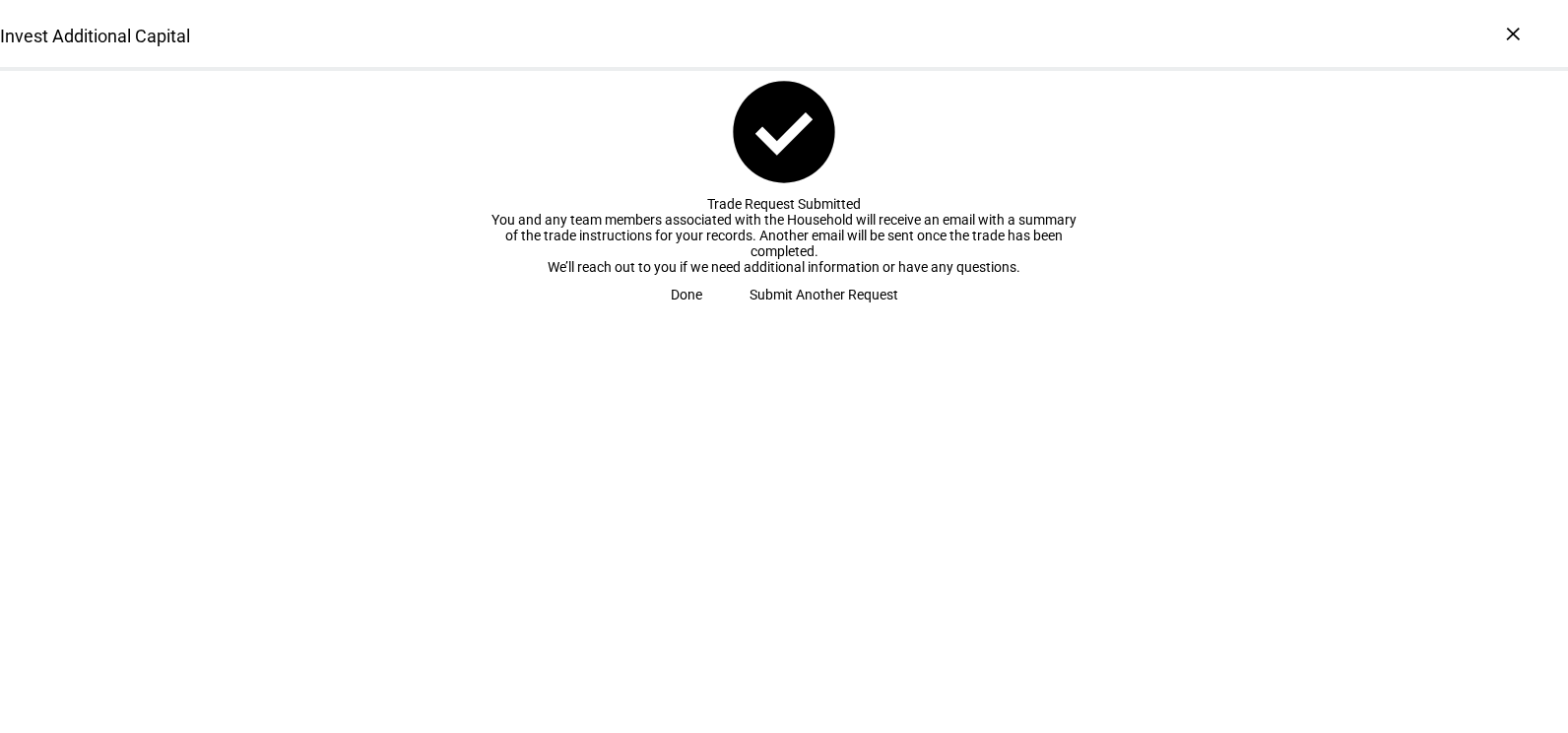
click at [702, 315] on span "Done" at bounding box center [687, 295] width 32 height 40
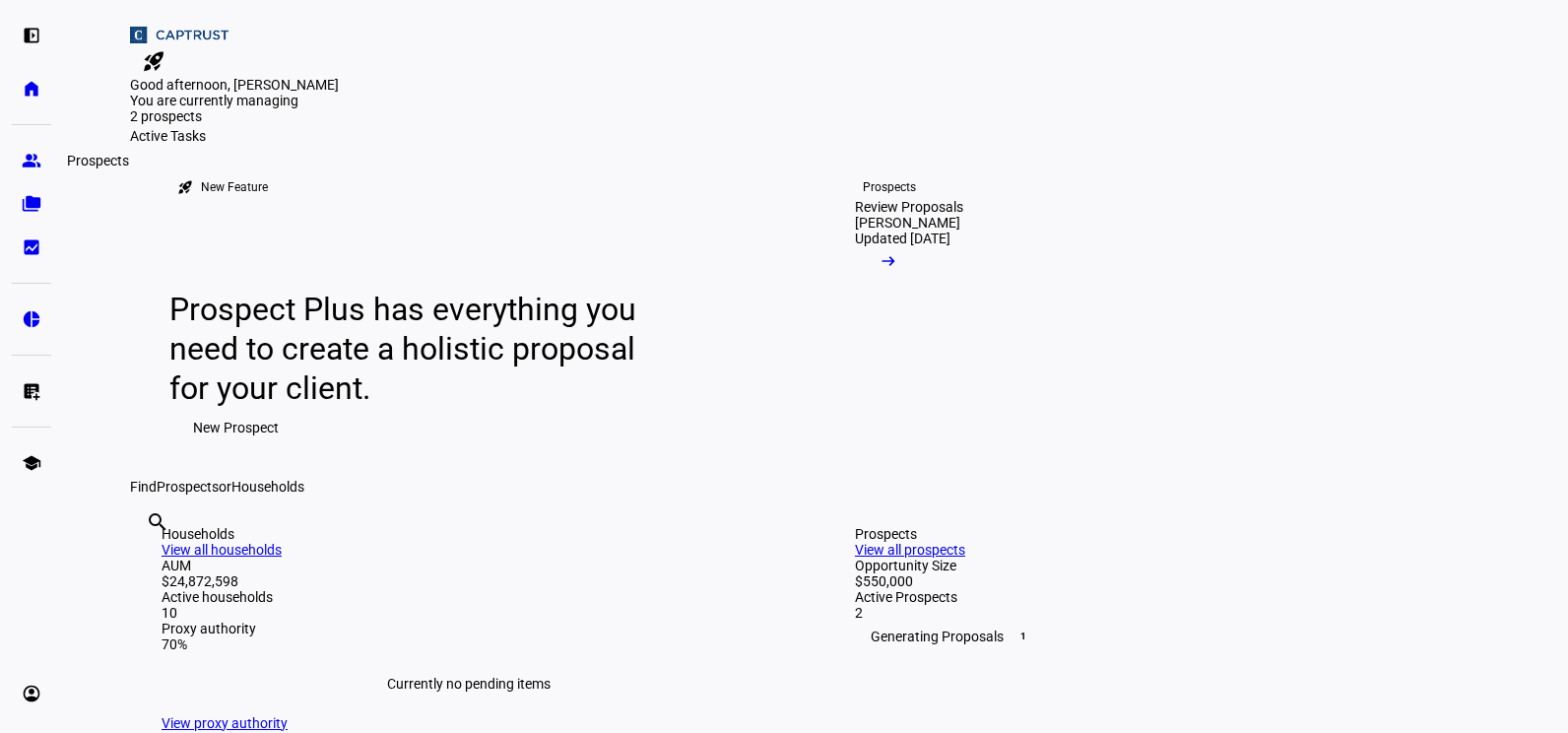
click at [21, 160] on link "group Prospects" at bounding box center [32, 160] width 40 height 40
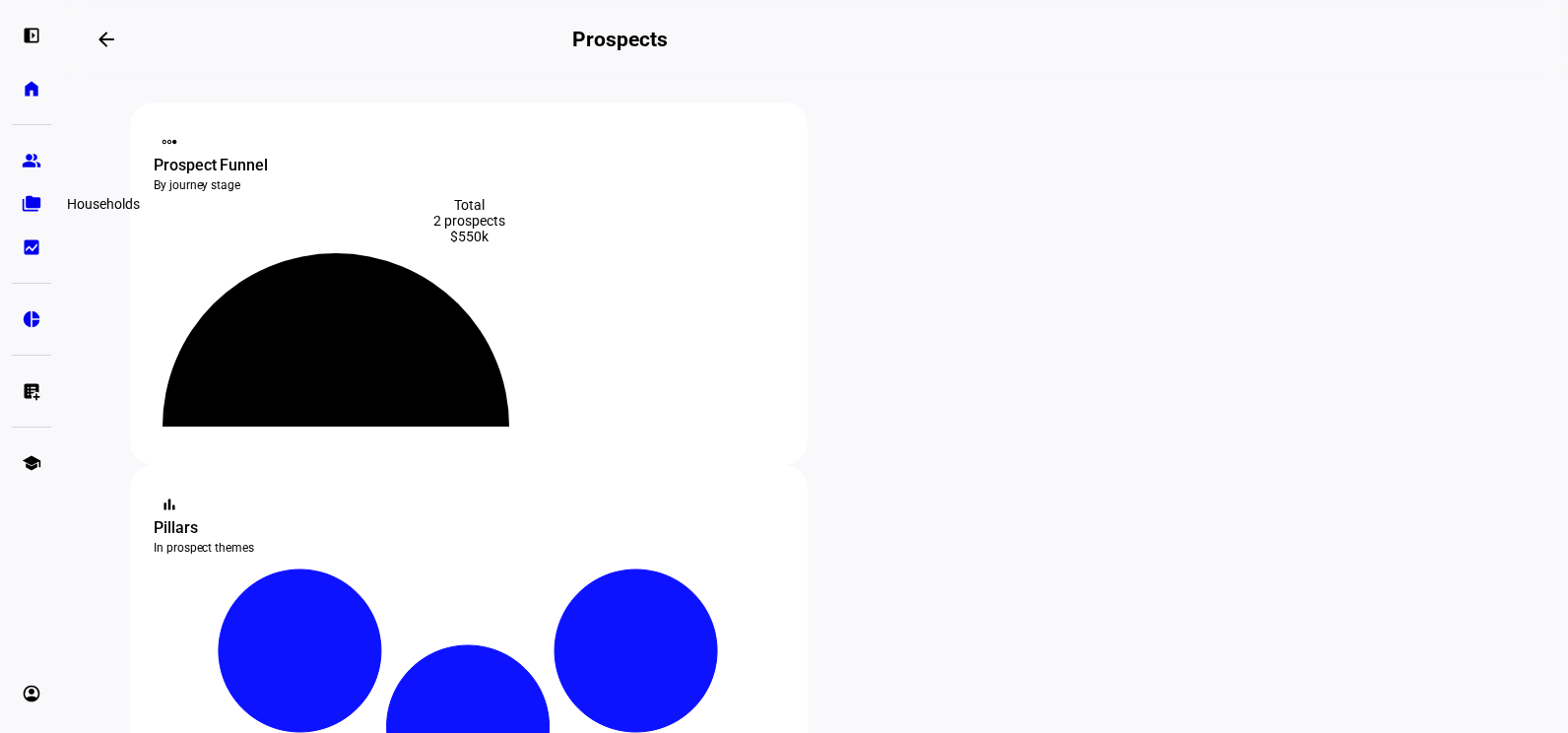
click at [25, 220] on link "folder_copy Households" at bounding box center [32, 204] width 40 height 40
